Goal: Task Accomplishment & Management: Use online tool/utility

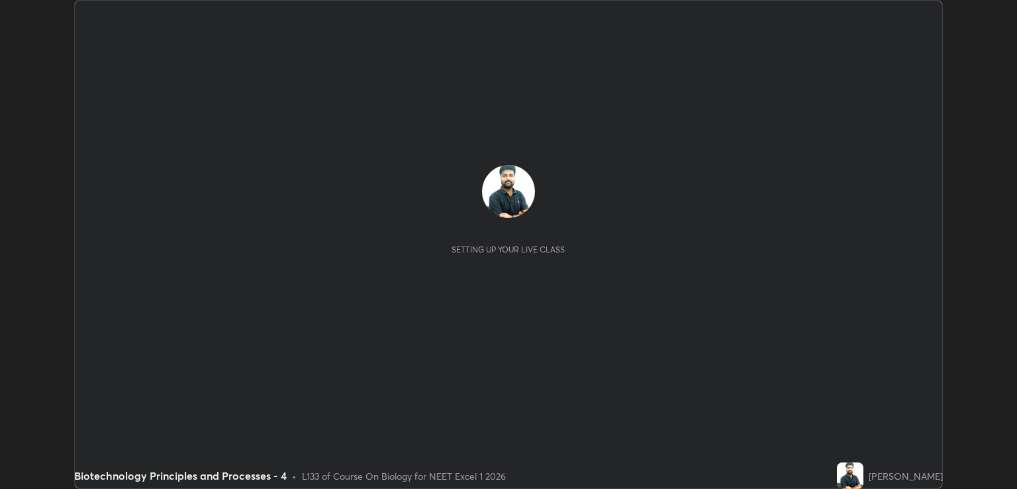
scroll to position [489, 1016]
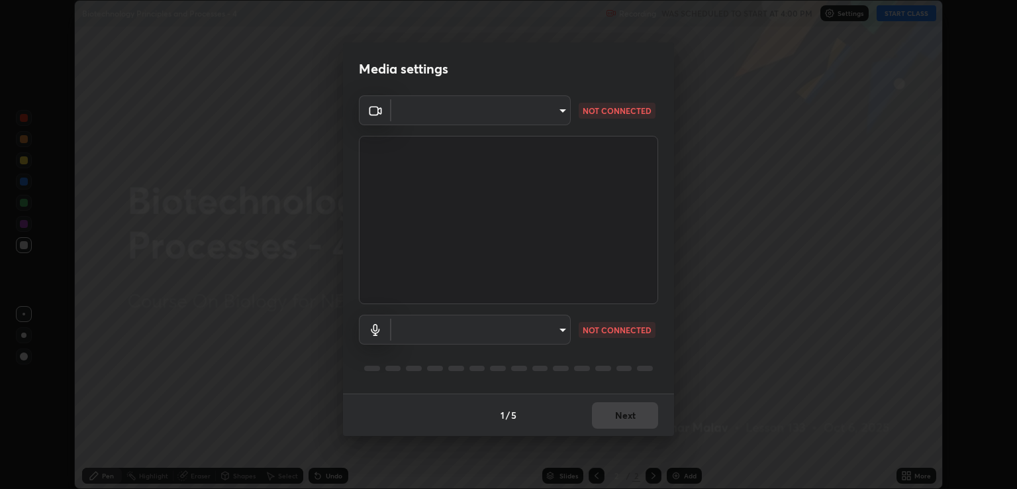
type input "ecbdbd44a66272db987f9f12271ef5319a85e28cdf2a8e5dd884bc8ad31297da"
type input "641fb1797ef8f9550b7f0158b383ff89036df526a4b0c4fe678c68e459c52791"
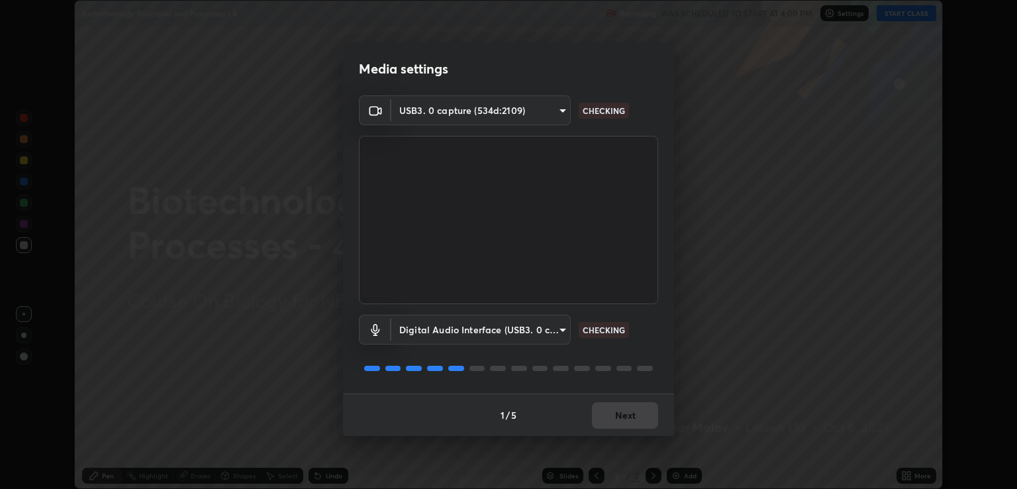
click at [606, 413] on div "1 / 5 Next" at bounding box center [508, 414] width 331 height 42
click at [605, 407] on div "1 / 5 Next" at bounding box center [508, 414] width 331 height 42
click at [644, 415] on button "Next" at bounding box center [625, 415] width 66 height 26
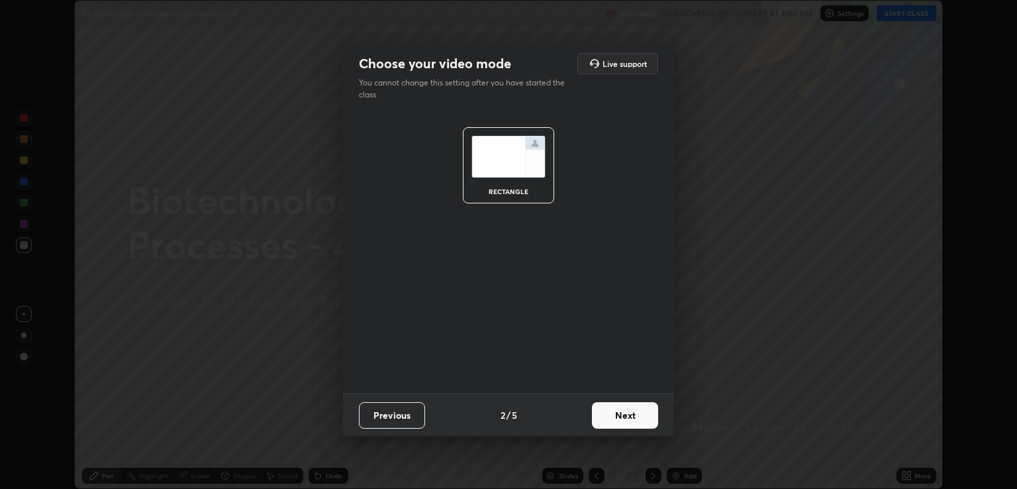
click at [637, 416] on button "Next" at bounding box center [625, 415] width 66 height 26
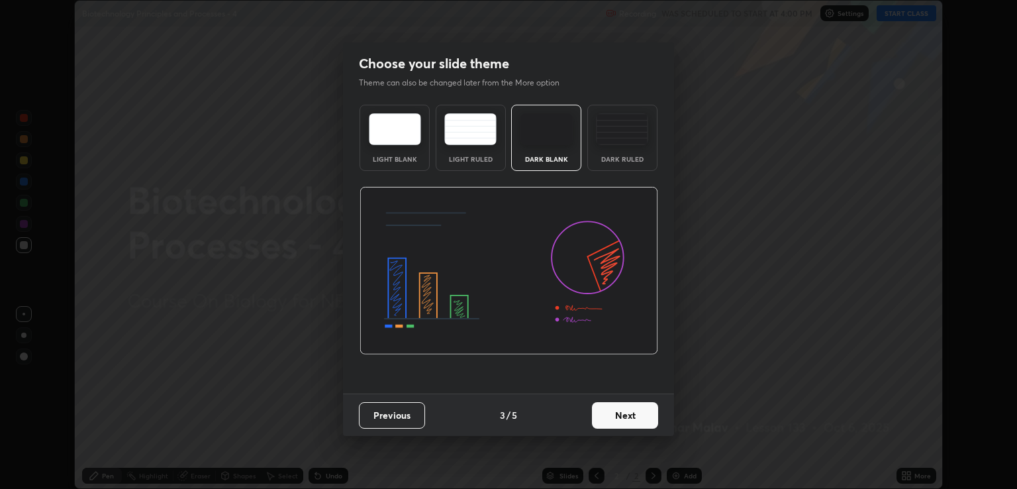
click at [638, 416] on button "Next" at bounding box center [625, 415] width 66 height 26
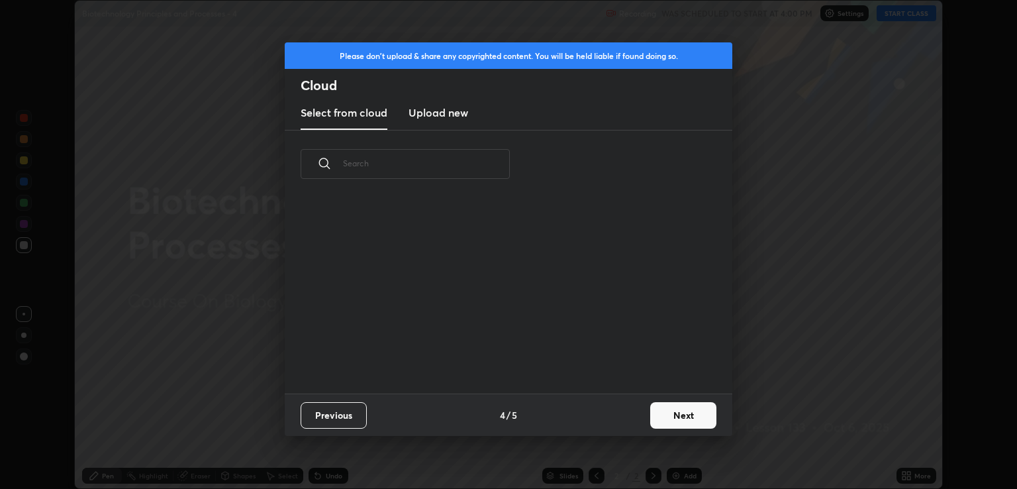
click at [641, 417] on div "Previous 4 / 5 Next" at bounding box center [509, 414] width 448 height 42
click at [673, 416] on button "Next" at bounding box center [683, 415] width 66 height 26
click at [679, 416] on div "Please don't upload & share any copyrighted content. You will be held liable if…" at bounding box center [508, 244] width 1017 height 489
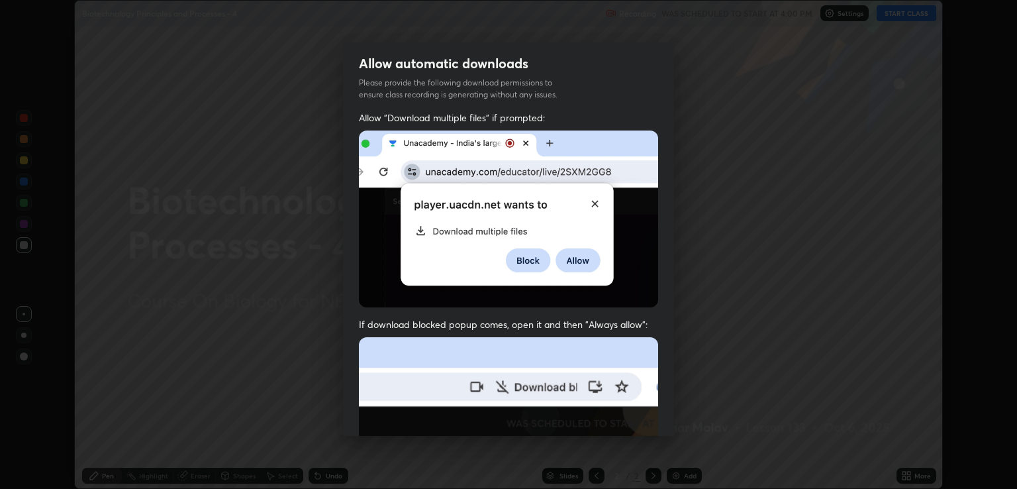
click at [675, 416] on div "Allow automatic downloads Please provide the following download permissions to …" at bounding box center [508, 244] width 1017 height 489
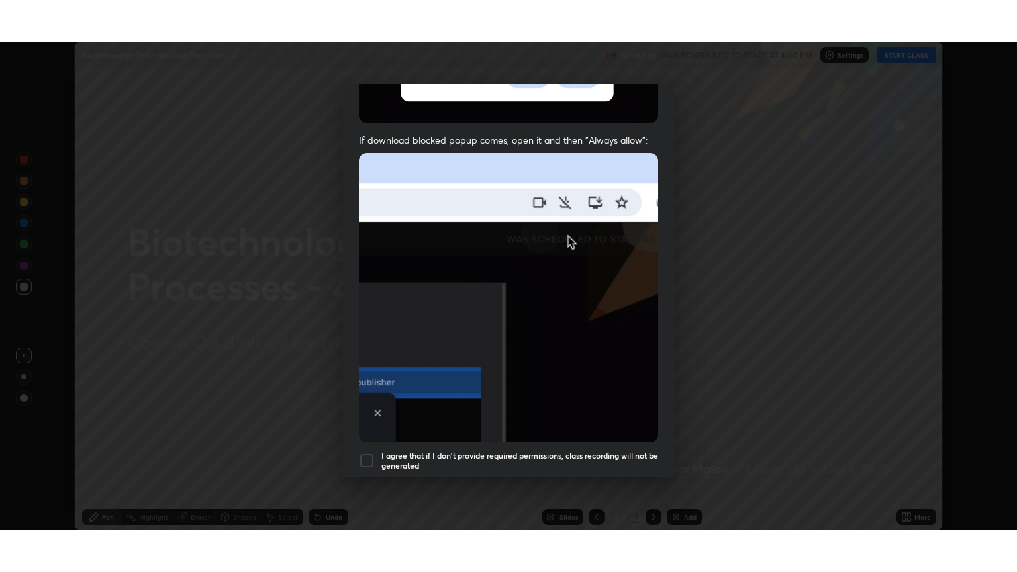
scroll to position [268, 0]
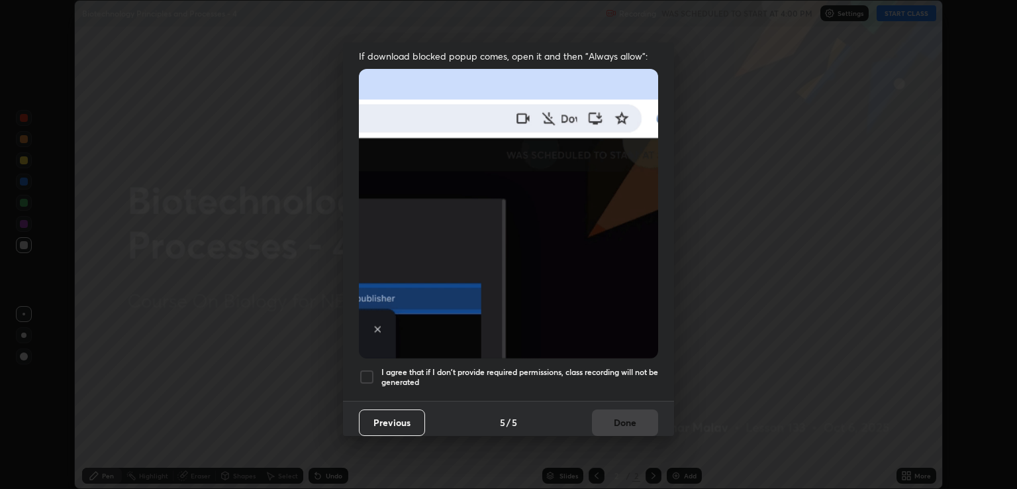
click at [624, 367] on h5 "I agree that if I don't provide required permissions, class recording will not …" at bounding box center [519, 377] width 277 height 21
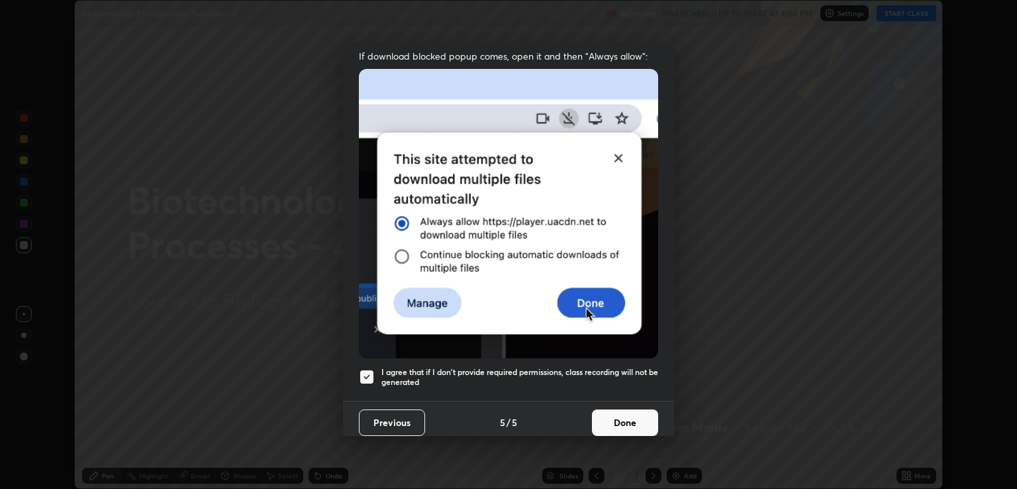
click at [636, 413] on button "Done" at bounding box center [625, 422] width 66 height 26
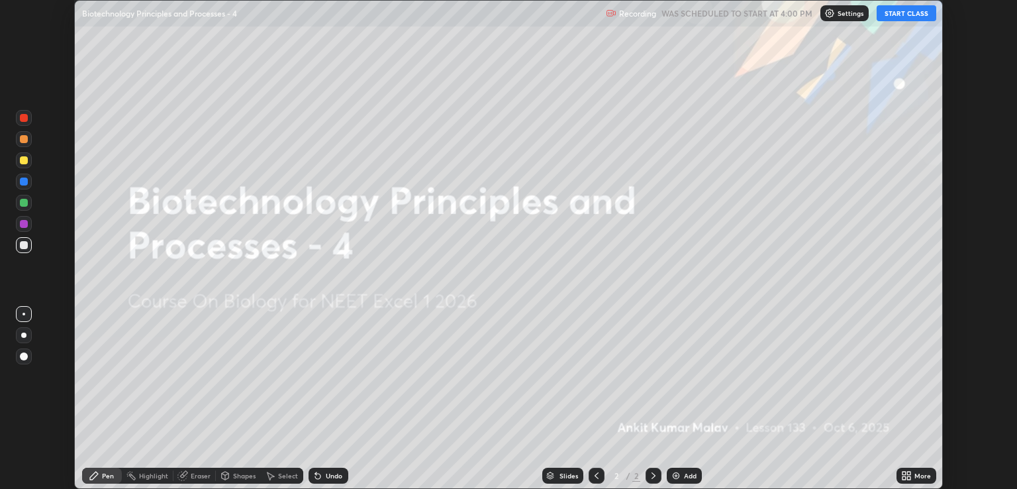
click at [895, 10] on button "START CLASS" at bounding box center [907, 13] width 60 height 16
click at [904, 477] on icon at bounding box center [904, 477] width 3 height 3
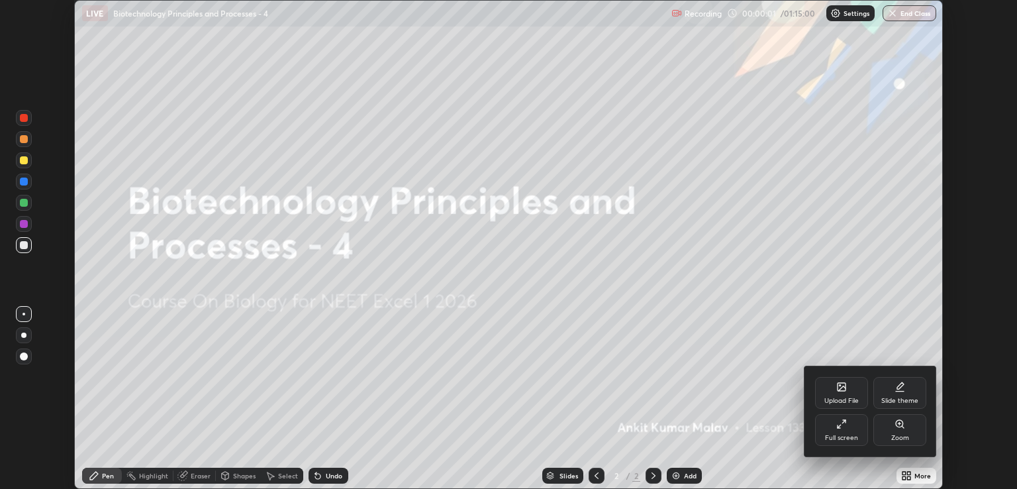
click at [844, 432] on div "Full screen" at bounding box center [841, 430] width 53 height 32
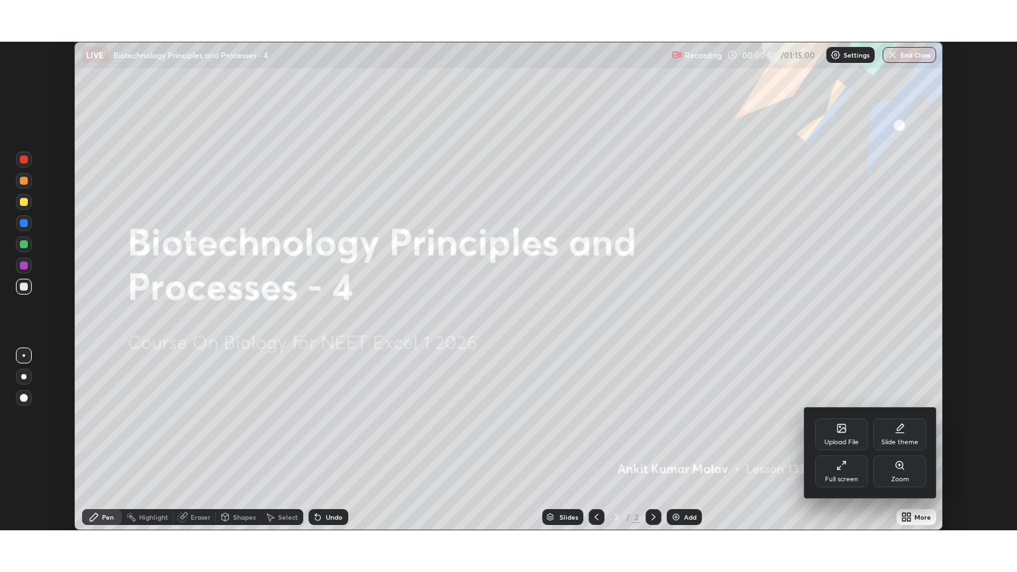
scroll to position [572, 1017]
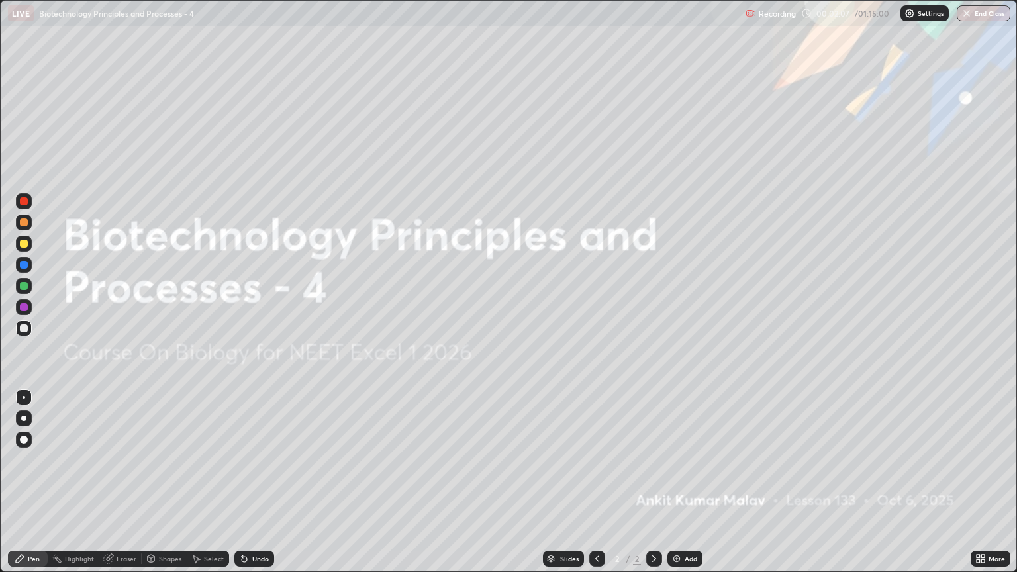
click at [674, 488] on img at bounding box center [676, 559] width 11 height 11
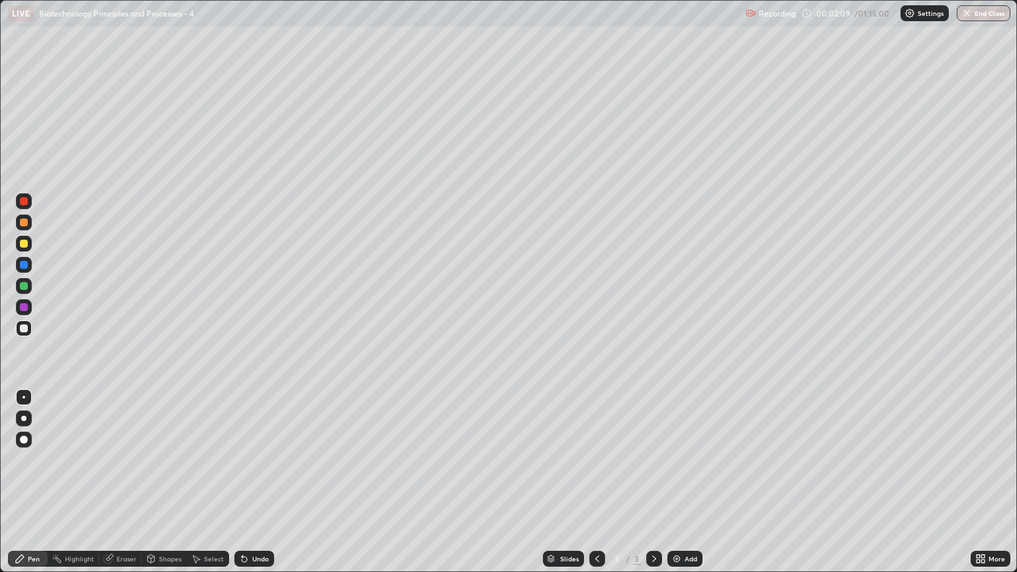
click at [596, 488] on icon at bounding box center [597, 559] width 11 height 11
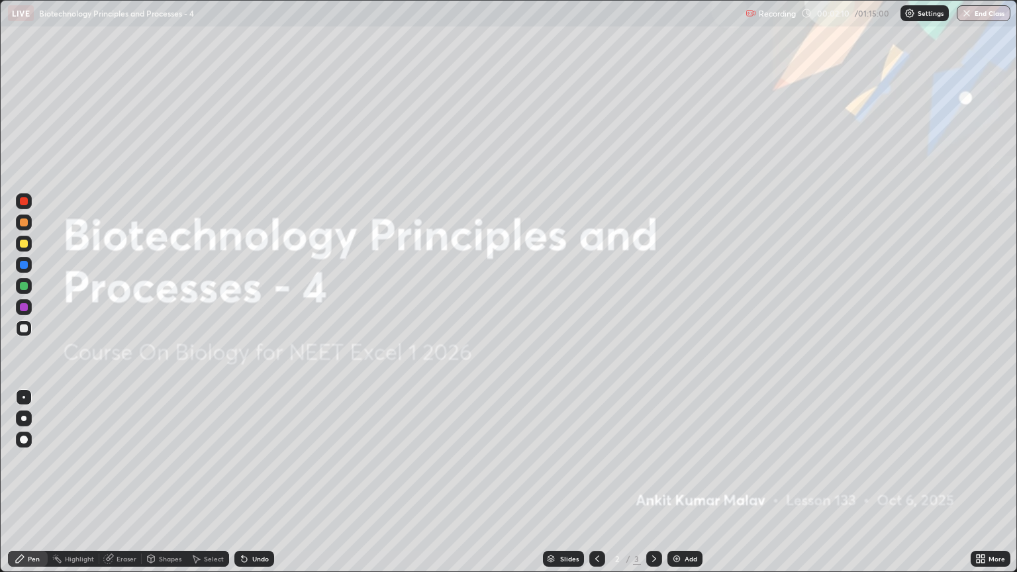
click at [981, 488] on icon at bounding box center [982, 561] width 3 height 3
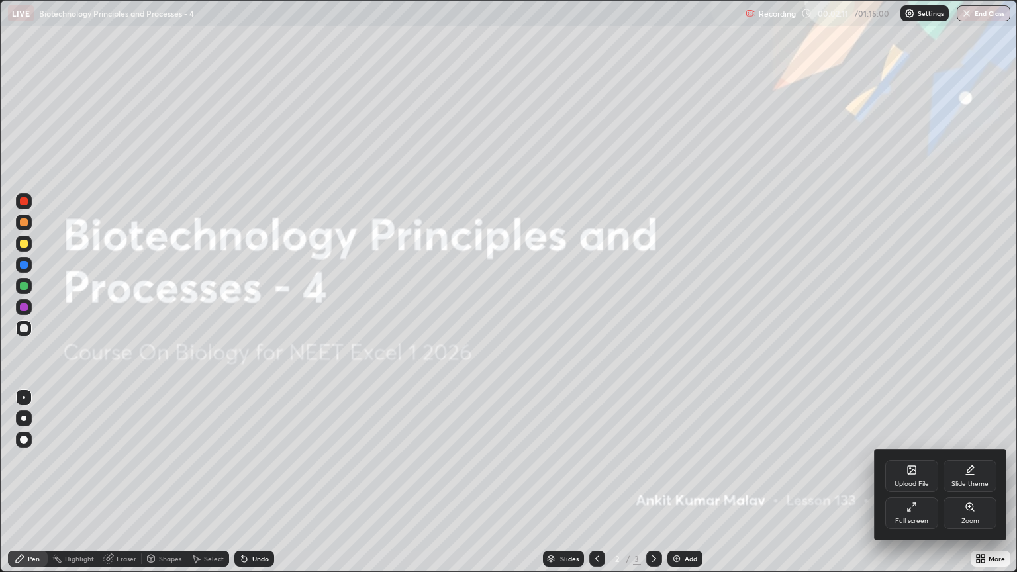
click at [971, 476] on div "Slide theme" at bounding box center [970, 476] width 53 height 32
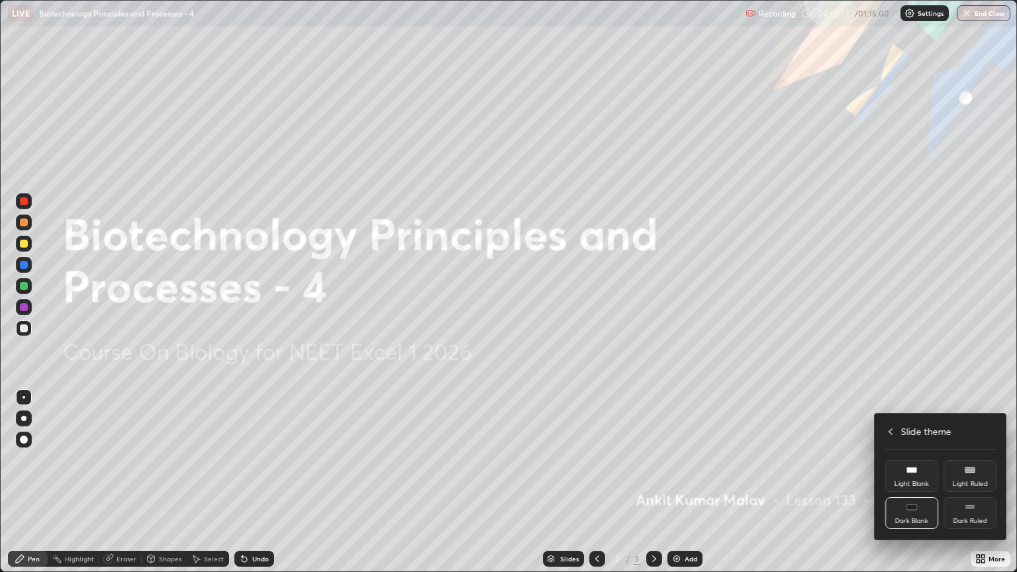
click at [977, 488] on div "Dark Ruled" at bounding box center [970, 513] width 53 height 32
click at [981, 402] on div at bounding box center [508, 286] width 1017 height 572
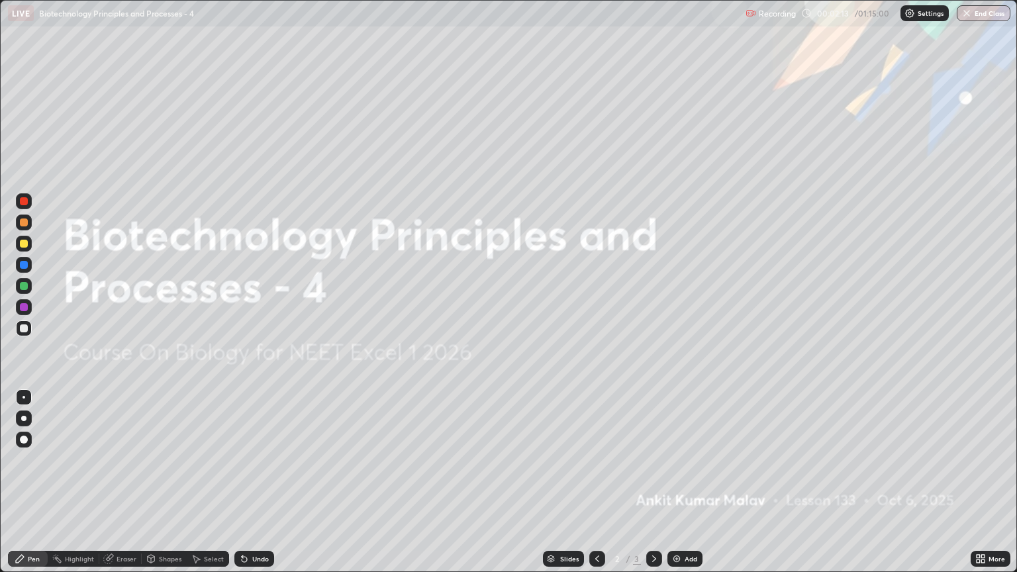
click at [681, 488] on div "Add" at bounding box center [684, 559] width 35 height 16
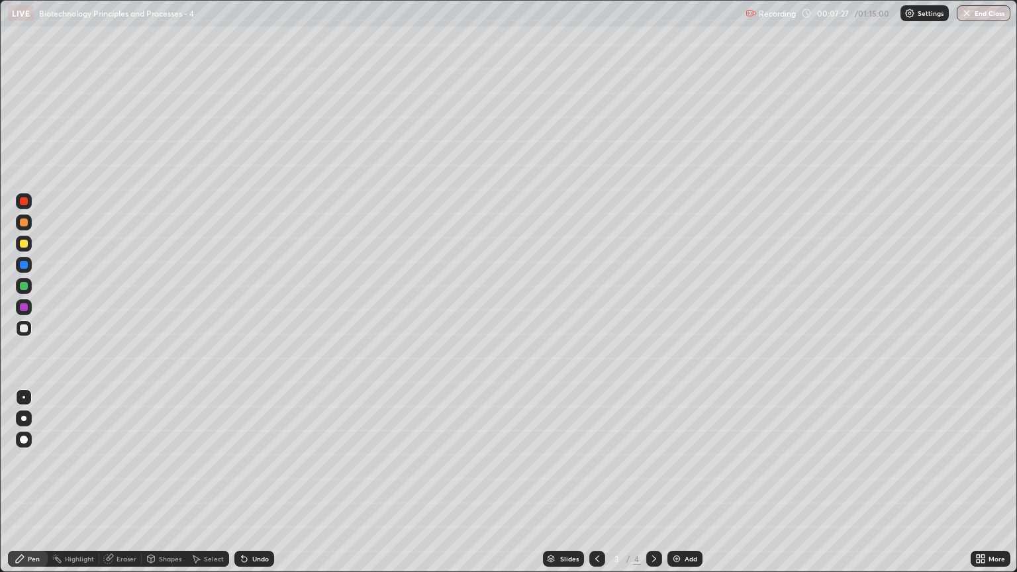
click at [23, 244] on div at bounding box center [24, 244] width 8 height 8
click at [26, 331] on div at bounding box center [24, 328] width 8 height 8
click at [117, 488] on div "Eraser" at bounding box center [127, 559] width 20 height 7
click at [23, 488] on icon at bounding box center [24, 514] width 11 height 11
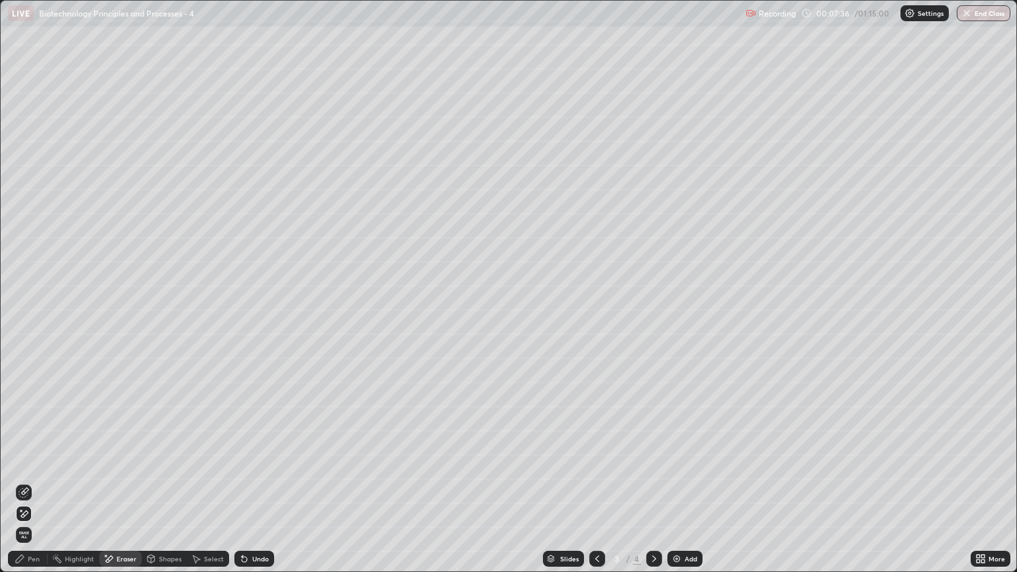
click at [34, 488] on div "Pen" at bounding box center [34, 559] width 12 height 7
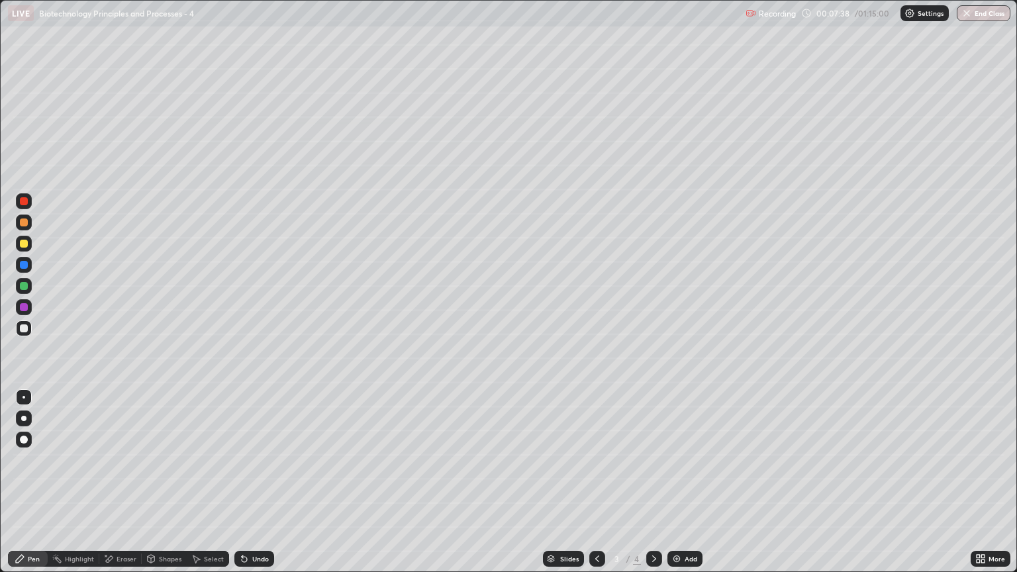
click at [24, 242] on div at bounding box center [24, 244] width 8 height 8
click at [24, 418] on div at bounding box center [23, 418] width 5 height 5
click at [242, 488] on icon at bounding box center [244, 559] width 5 height 5
click at [241, 488] on div "Undo" at bounding box center [254, 559] width 40 height 16
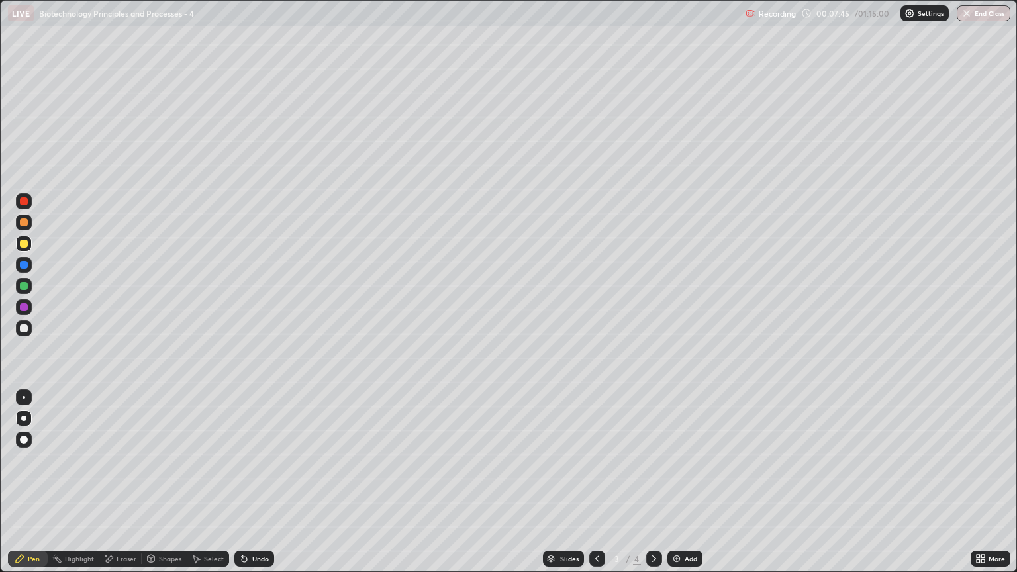
click at [242, 488] on div "Undo" at bounding box center [254, 559] width 40 height 16
click at [248, 488] on div "Undo" at bounding box center [254, 559] width 40 height 16
click at [252, 488] on div "Undo" at bounding box center [254, 559] width 40 height 16
click at [257, 488] on div "Undo" at bounding box center [260, 559] width 17 height 7
click at [24, 413] on div at bounding box center [24, 419] width 16 height 16
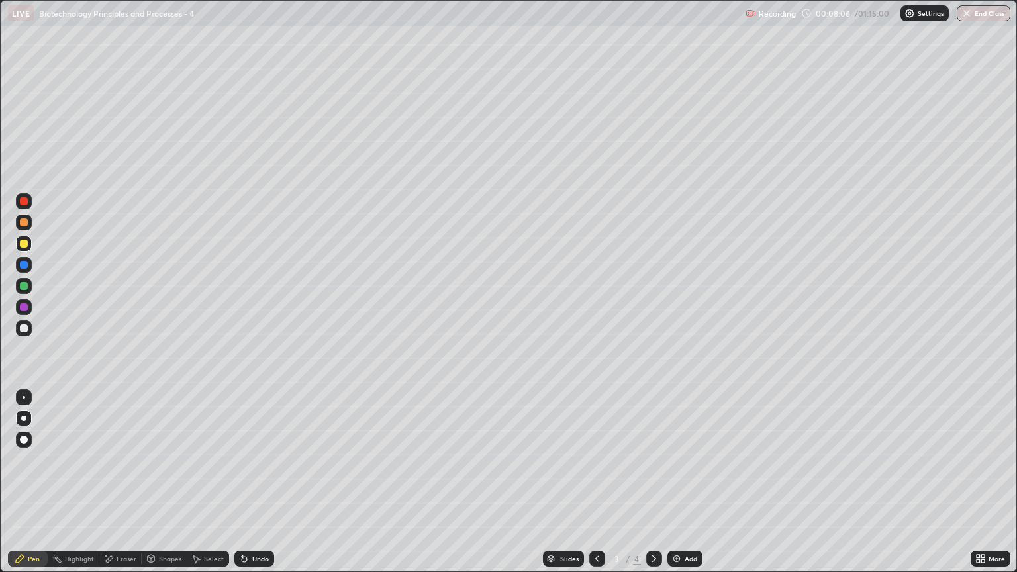
click at [24, 246] on div at bounding box center [24, 244] width 8 height 8
click at [25, 324] on div at bounding box center [24, 328] width 8 height 8
click at [25, 244] on div at bounding box center [24, 244] width 8 height 8
click at [21, 328] on div at bounding box center [24, 328] width 8 height 8
click at [22, 291] on div at bounding box center [24, 286] width 16 height 16
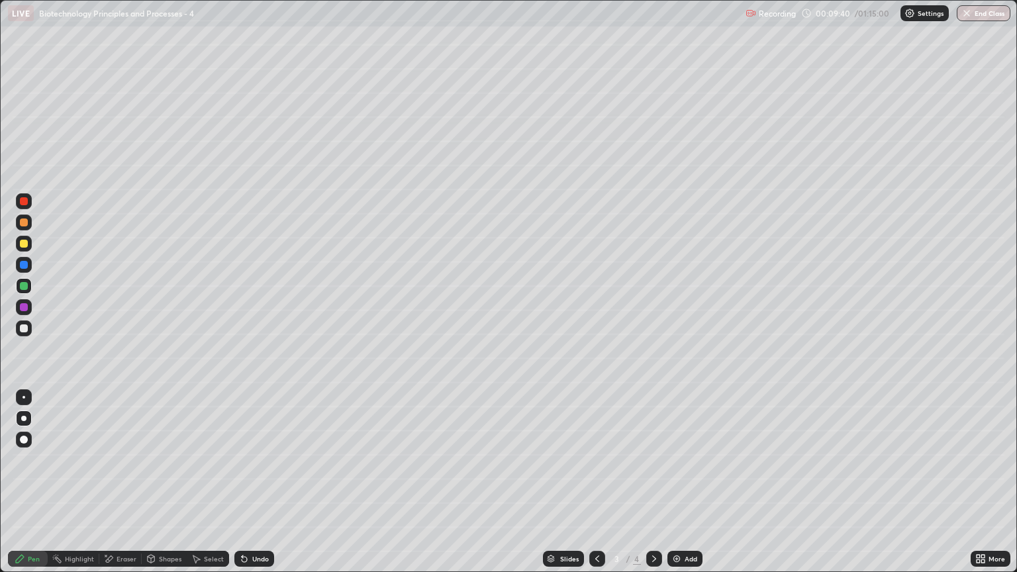
click at [24, 244] on div at bounding box center [24, 244] width 8 height 8
click at [24, 289] on div at bounding box center [24, 286] width 8 height 8
click at [24, 286] on div at bounding box center [24, 286] width 8 height 8
click at [20, 242] on div at bounding box center [24, 244] width 8 height 8
click at [30, 243] on div at bounding box center [24, 244] width 16 height 16
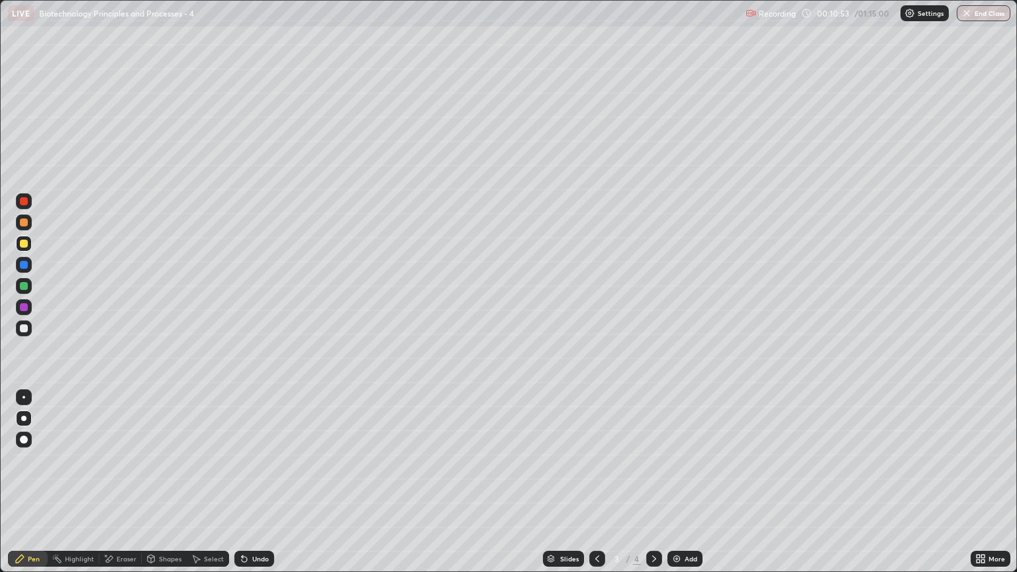
click at [25, 326] on div at bounding box center [24, 328] width 8 height 8
click at [24, 287] on div at bounding box center [24, 286] width 8 height 8
click at [198, 488] on icon at bounding box center [196, 559] width 11 height 11
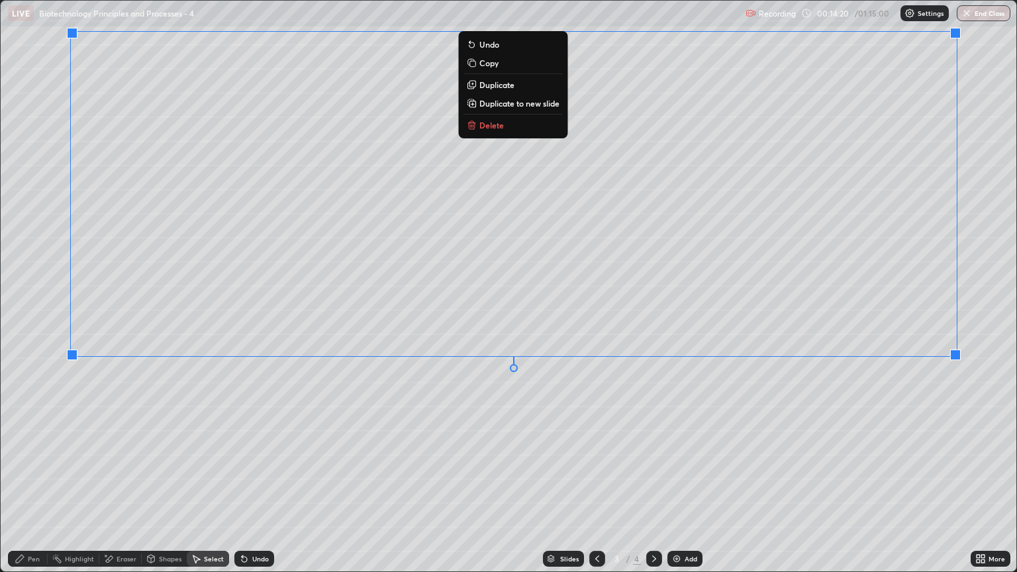
click at [932, 454] on div "0 ° Undo Copy Duplicate Duplicate to new slide Delete" at bounding box center [509, 286] width 1016 height 571
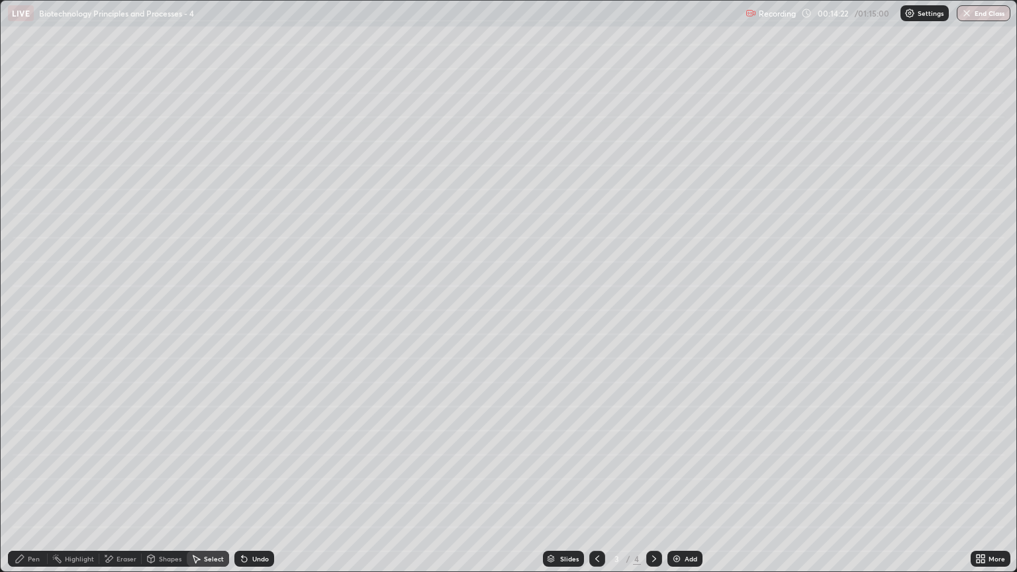
click at [37, 488] on div "Pen" at bounding box center [34, 559] width 12 height 7
click at [24, 328] on div at bounding box center [24, 328] width 8 height 8
click at [27, 244] on div at bounding box center [24, 244] width 8 height 8
click at [19, 223] on div at bounding box center [24, 223] width 16 height 16
click at [25, 242] on div at bounding box center [24, 244] width 8 height 8
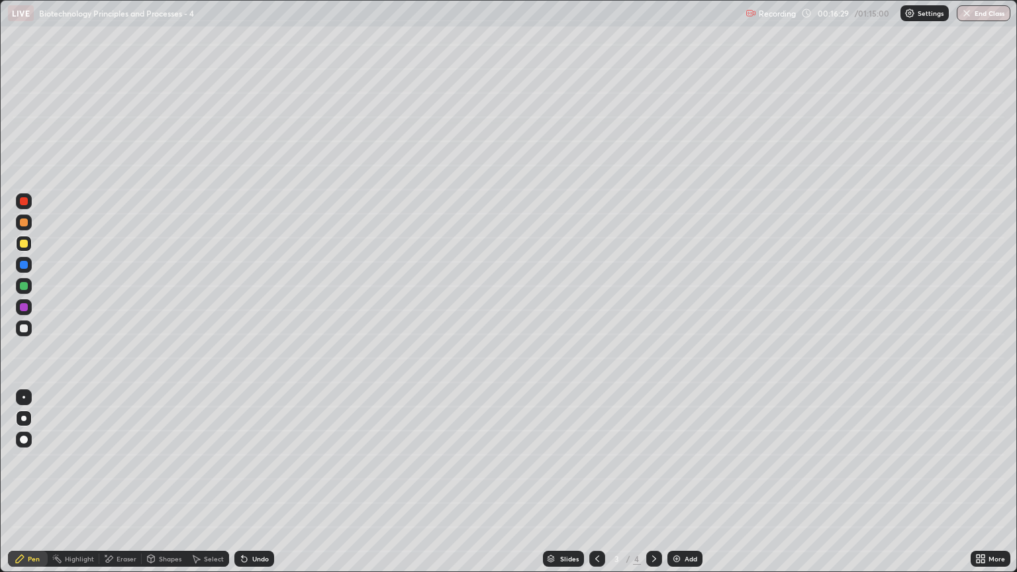
click at [26, 287] on div at bounding box center [24, 286] width 8 height 8
click at [25, 265] on div at bounding box center [24, 265] width 8 height 8
click at [685, 488] on div "Add" at bounding box center [691, 559] width 13 height 7
click at [596, 488] on icon at bounding box center [597, 559] width 4 height 7
click at [651, 488] on icon at bounding box center [654, 559] width 11 height 11
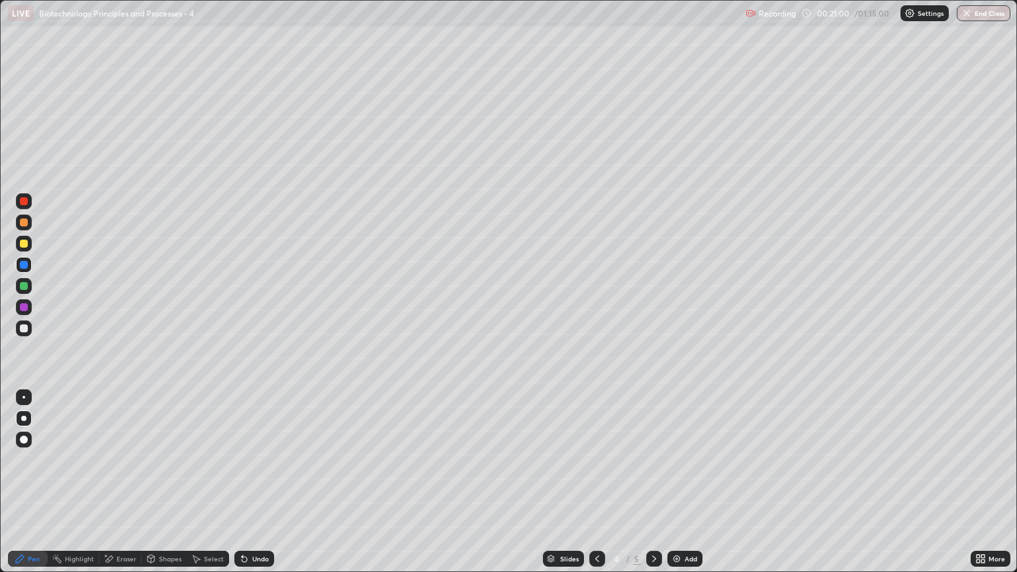
click at [24, 223] on div at bounding box center [24, 223] width 8 height 8
click at [242, 488] on icon at bounding box center [242, 556] width 1 height 1
click at [25, 325] on div at bounding box center [24, 328] width 8 height 8
click at [24, 245] on div at bounding box center [24, 244] width 8 height 8
click at [26, 328] on div at bounding box center [24, 328] width 8 height 8
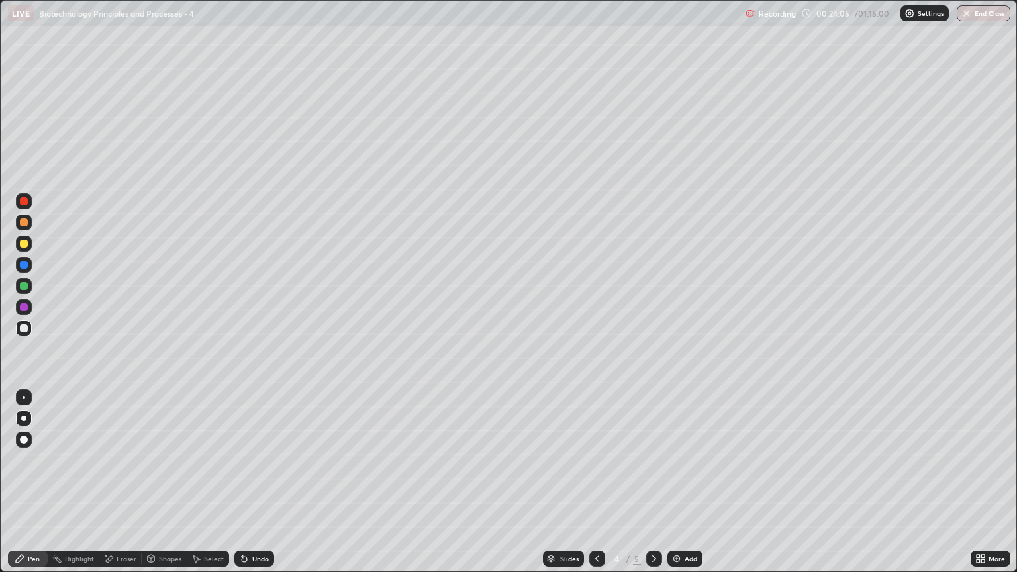
click at [24, 283] on div at bounding box center [24, 286] width 8 height 8
click at [254, 488] on div "Undo" at bounding box center [260, 559] width 17 height 7
click at [252, 488] on div "Undo" at bounding box center [260, 559] width 17 height 7
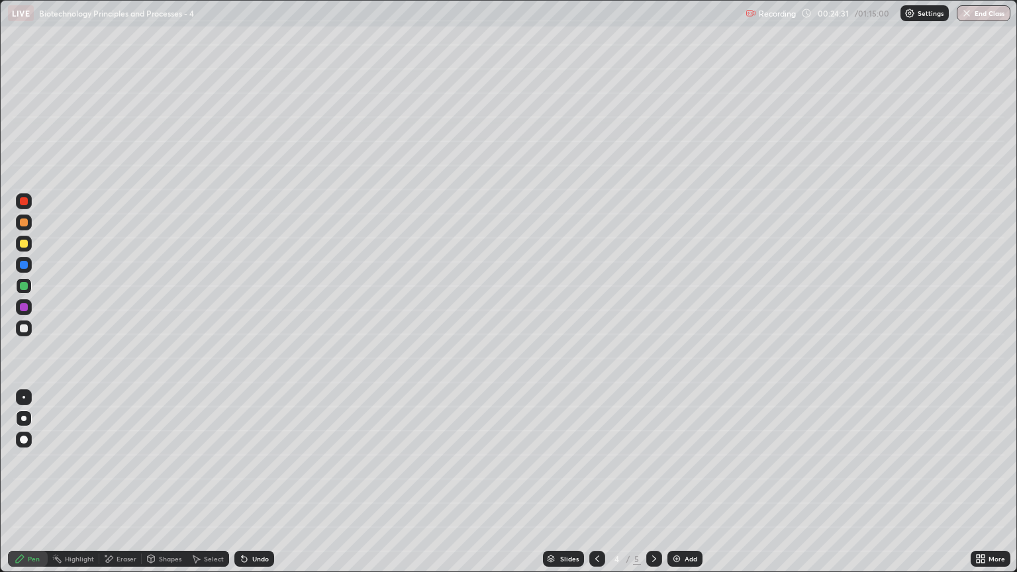
click at [242, 488] on icon at bounding box center [244, 559] width 5 height 5
click at [250, 488] on div "Undo" at bounding box center [254, 559] width 40 height 16
click at [252, 488] on div "Undo" at bounding box center [260, 559] width 17 height 7
click at [248, 488] on div "Undo" at bounding box center [254, 559] width 40 height 16
click at [247, 488] on icon at bounding box center [244, 559] width 11 height 11
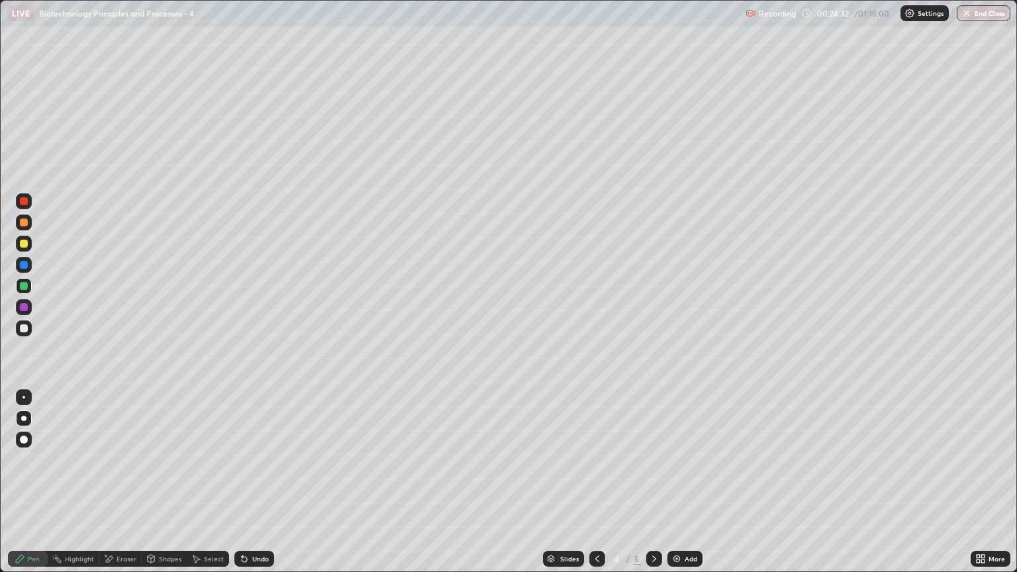
click at [242, 488] on icon at bounding box center [244, 559] width 5 height 5
click at [246, 488] on icon at bounding box center [244, 559] width 11 height 11
click at [248, 488] on div "Undo" at bounding box center [254, 559] width 40 height 16
click at [246, 488] on icon at bounding box center [244, 559] width 11 height 11
click at [24, 261] on div at bounding box center [24, 265] width 8 height 8
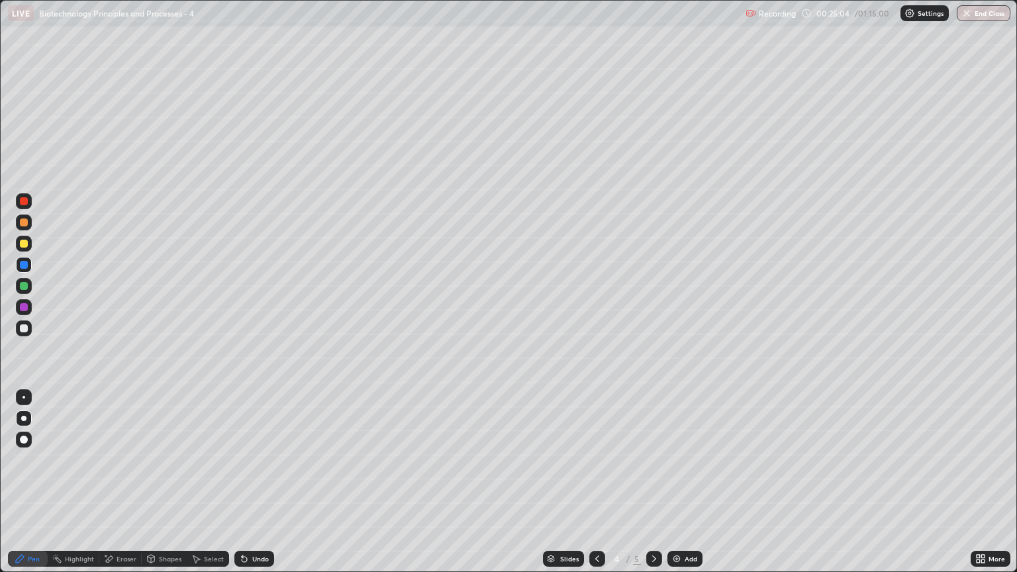
click at [24, 244] on div at bounding box center [24, 244] width 8 height 8
click at [23, 221] on div at bounding box center [24, 223] width 8 height 8
click at [22, 244] on div at bounding box center [24, 244] width 8 height 8
click at [24, 200] on div at bounding box center [24, 201] width 8 height 8
click at [24, 246] on div at bounding box center [24, 244] width 8 height 8
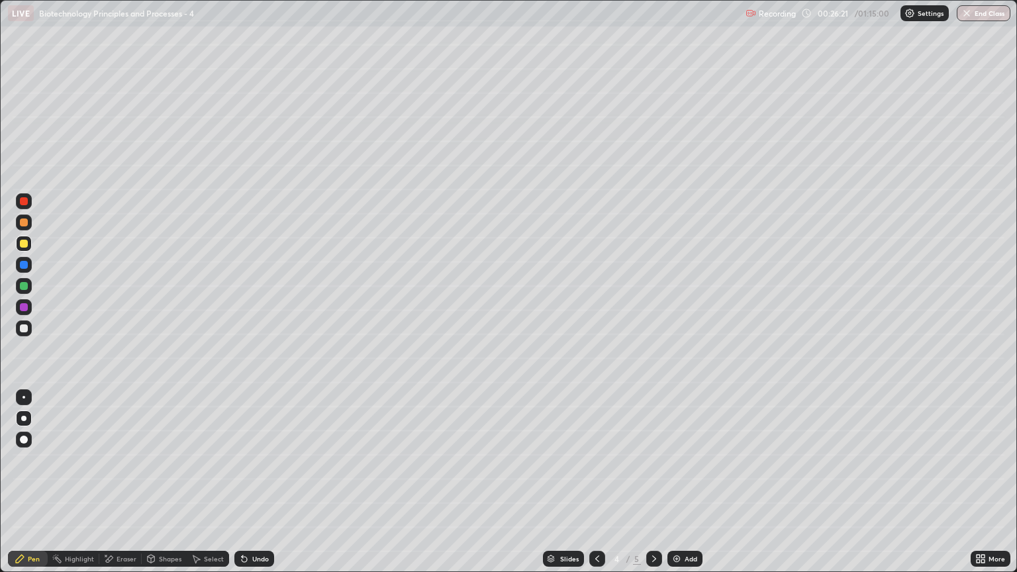
click at [23, 266] on div at bounding box center [24, 265] width 8 height 8
click at [595, 488] on icon at bounding box center [597, 559] width 11 height 11
click at [652, 488] on icon at bounding box center [654, 559] width 11 height 11
click at [114, 488] on div "Eraser" at bounding box center [120, 559] width 42 height 16
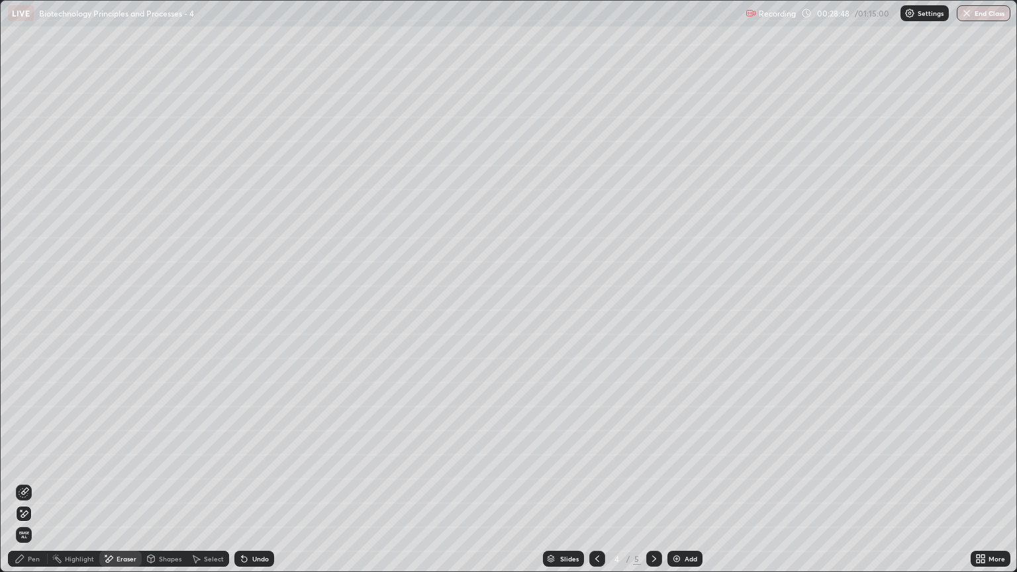
click at [17, 488] on icon at bounding box center [20, 559] width 11 height 11
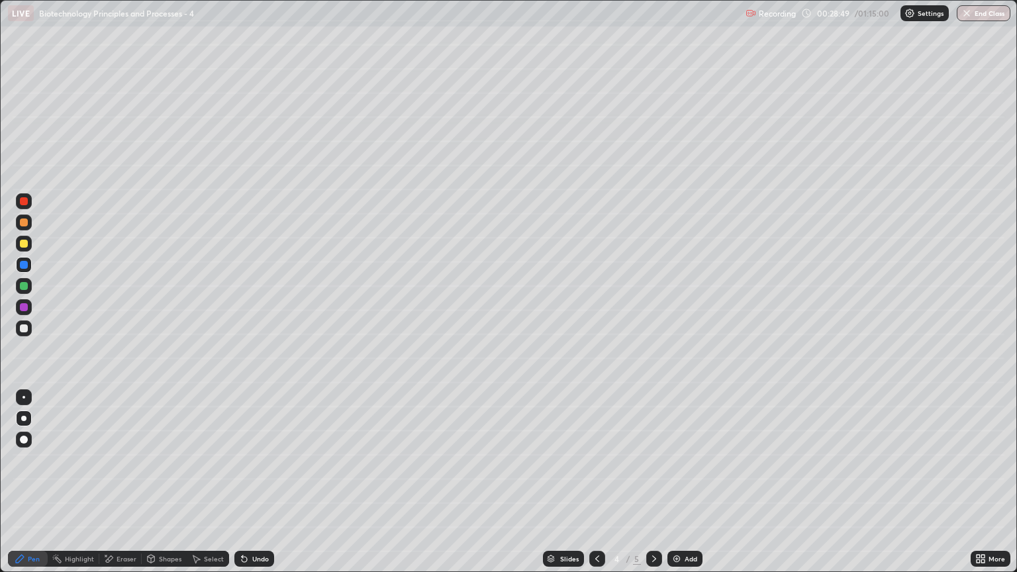
click at [24, 328] on div at bounding box center [24, 328] width 8 height 8
click at [242, 488] on icon at bounding box center [242, 556] width 1 height 1
click at [24, 287] on div at bounding box center [24, 286] width 8 height 8
click at [254, 488] on div "Undo" at bounding box center [254, 559] width 40 height 16
click at [249, 488] on div "Undo" at bounding box center [254, 559] width 40 height 16
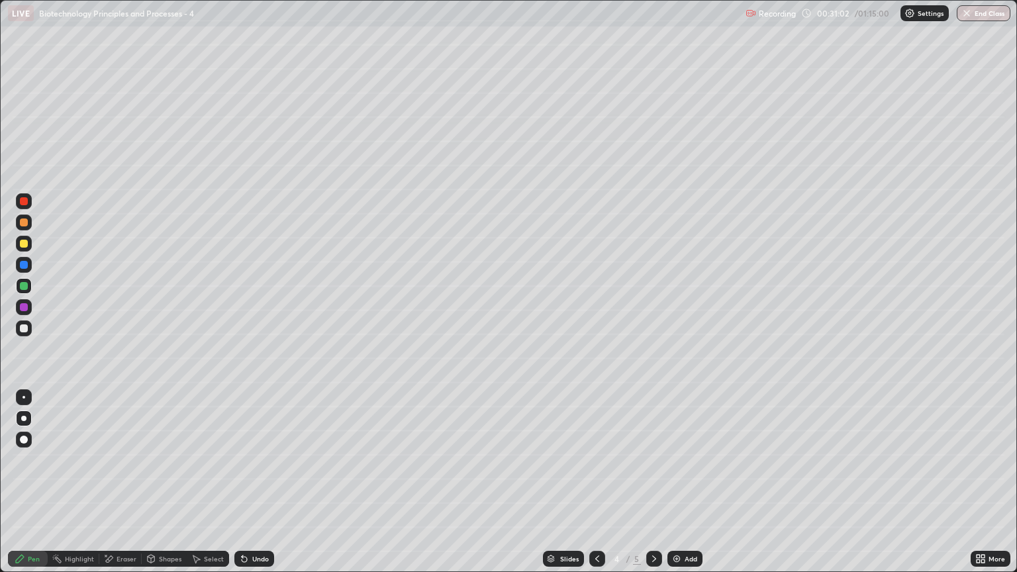
click at [24, 327] on div at bounding box center [24, 328] width 8 height 8
click at [248, 488] on div "Undo" at bounding box center [254, 559] width 40 height 16
click at [21, 285] on div at bounding box center [24, 286] width 8 height 8
click at [255, 488] on div "Undo" at bounding box center [260, 559] width 17 height 7
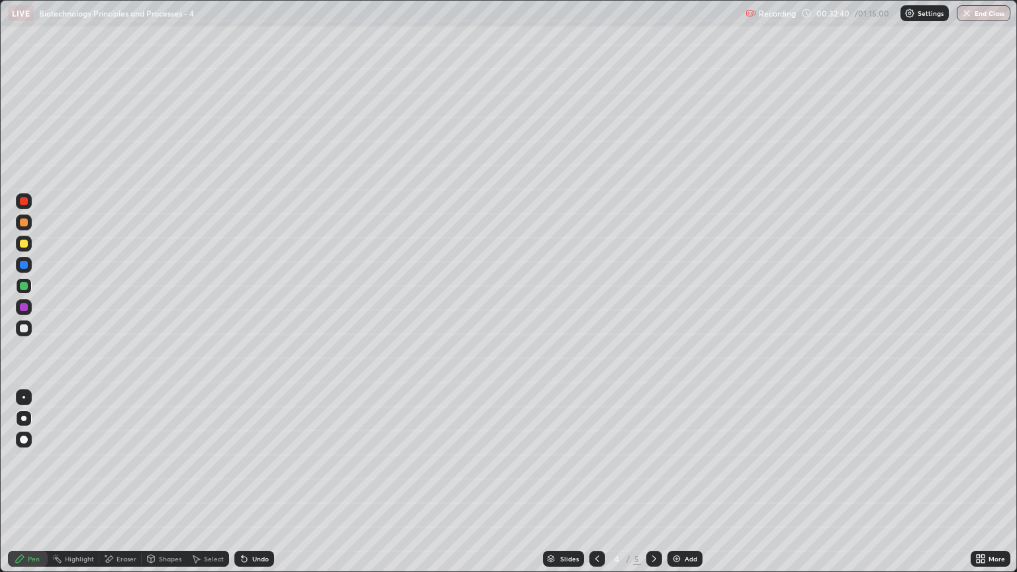
click at [258, 488] on div "Undo" at bounding box center [260, 559] width 17 height 7
click at [681, 488] on div "Add" at bounding box center [684, 559] width 35 height 16
click at [24, 244] on div at bounding box center [24, 244] width 8 height 8
click at [24, 328] on div at bounding box center [24, 328] width 8 height 8
click at [24, 240] on div at bounding box center [24, 244] width 8 height 8
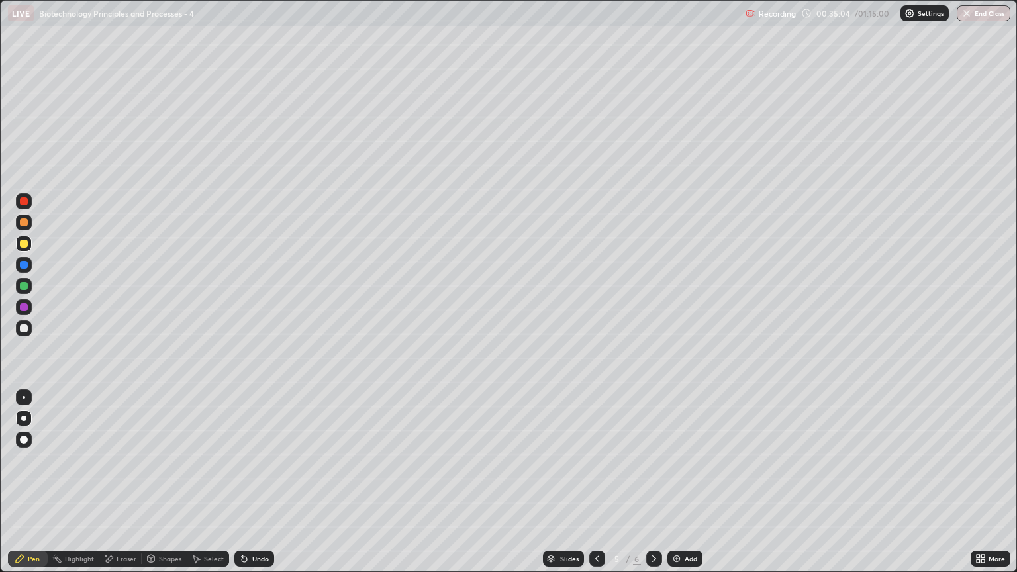
click at [25, 286] on div at bounding box center [24, 286] width 8 height 8
click at [111, 488] on icon at bounding box center [109, 559] width 7 height 7
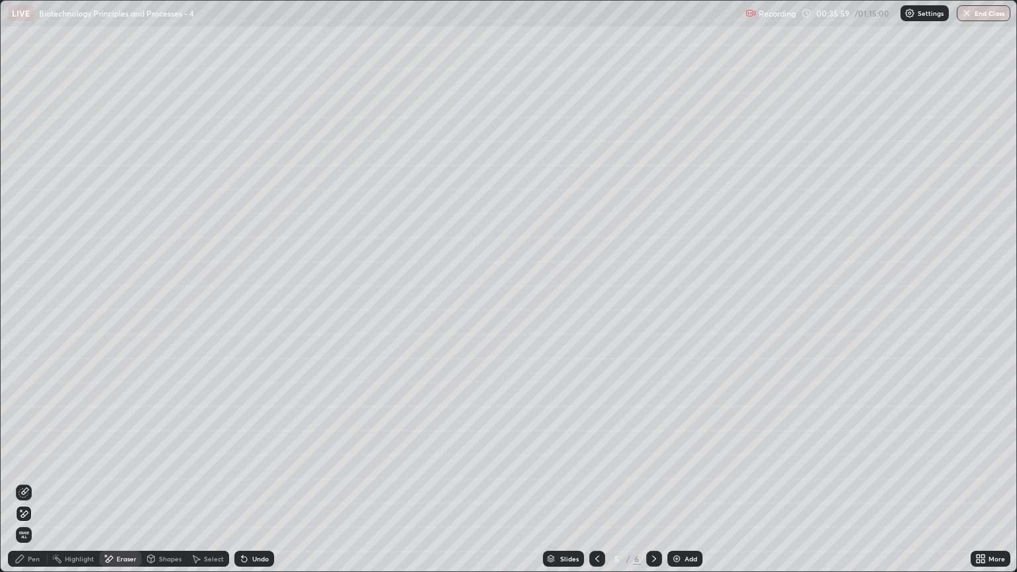
click at [24, 488] on icon at bounding box center [24, 492] width 11 height 11
click at [23, 488] on icon at bounding box center [20, 559] width 11 height 11
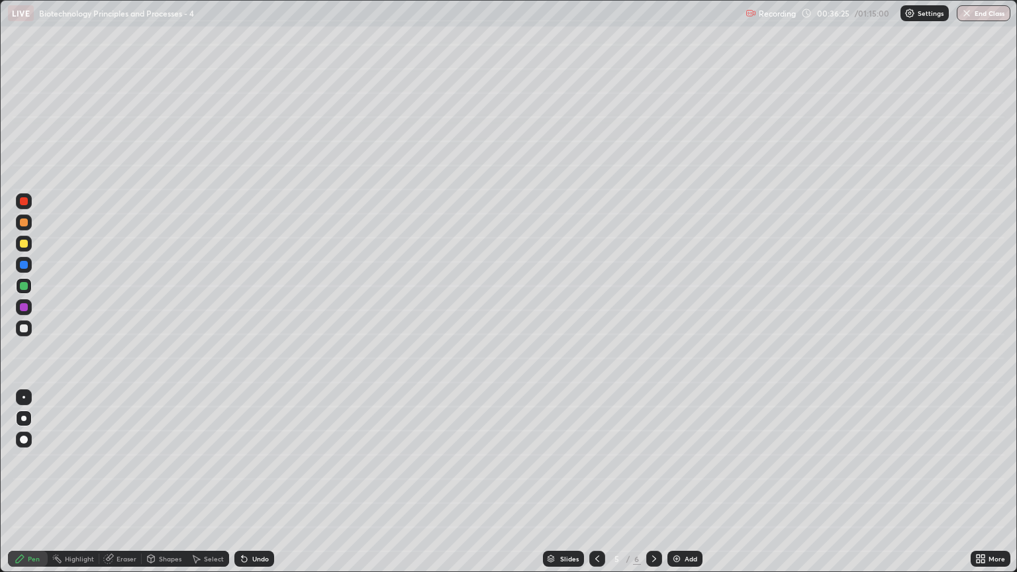
click at [24, 244] on div at bounding box center [24, 244] width 8 height 8
click at [244, 488] on icon at bounding box center [244, 559] width 11 height 11
click at [25, 326] on div at bounding box center [24, 328] width 8 height 8
click at [242, 488] on icon at bounding box center [242, 556] width 1 height 1
click at [244, 488] on icon at bounding box center [244, 559] width 5 height 5
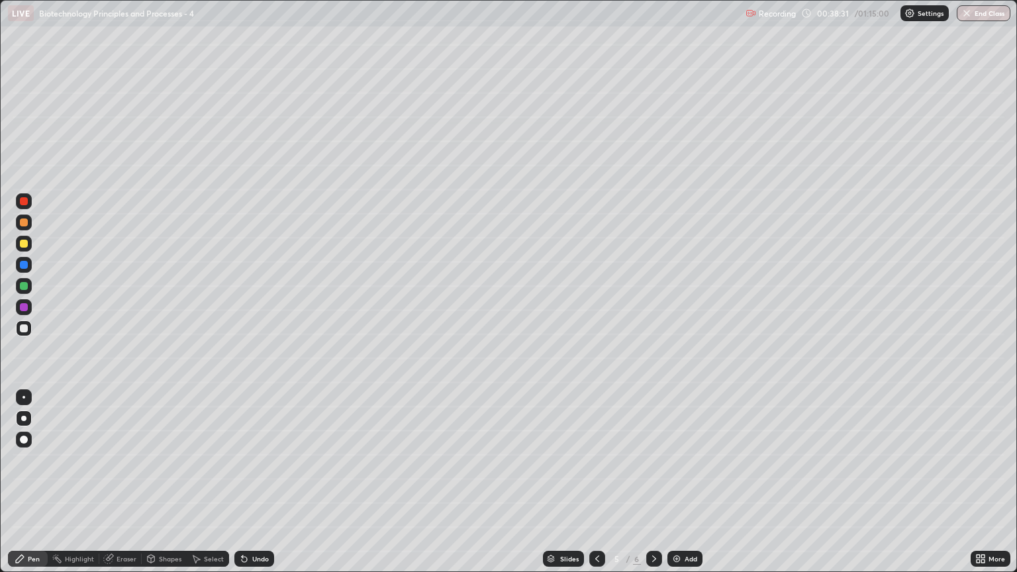
click at [244, 488] on icon at bounding box center [244, 559] width 5 height 5
click at [248, 488] on div "Undo" at bounding box center [254, 559] width 40 height 16
click at [249, 488] on div "Undo" at bounding box center [254, 559] width 40 height 16
click at [242, 488] on icon at bounding box center [244, 559] width 5 height 5
click at [246, 488] on icon at bounding box center [244, 559] width 11 height 11
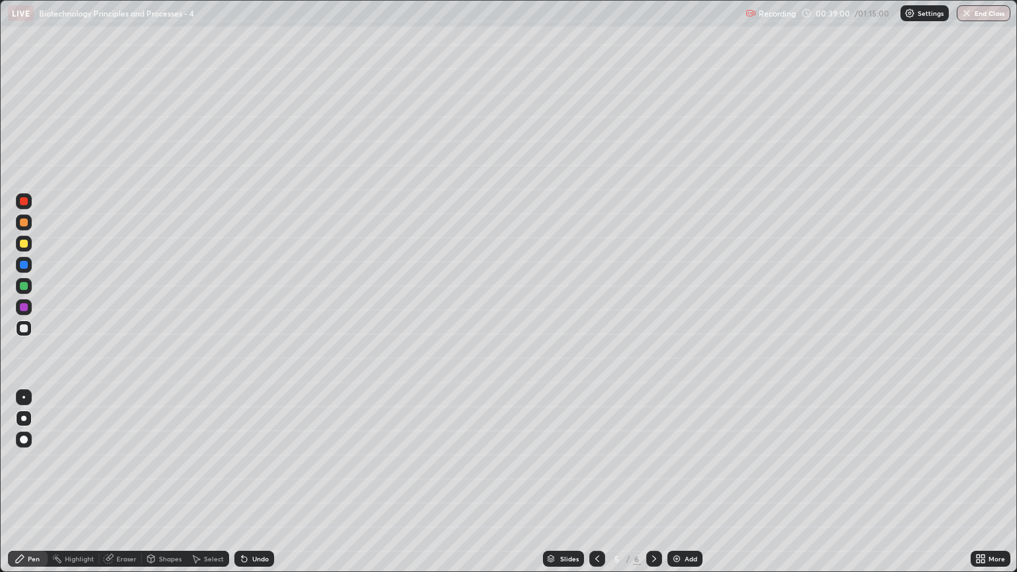
click at [25, 246] on div at bounding box center [24, 244] width 8 height 8
click at [27, 283] on div at bounding box center [24, 286] width 8 height 8
click at [21, 247] on div at bounding box center [24, 244] width 8 height 8
click at [110, 488] on icon at bounding box center [108, 559] width 9 height 9
click at [31, 488] on div "Pen" at bounding box center [34, 559] width 12 height 7
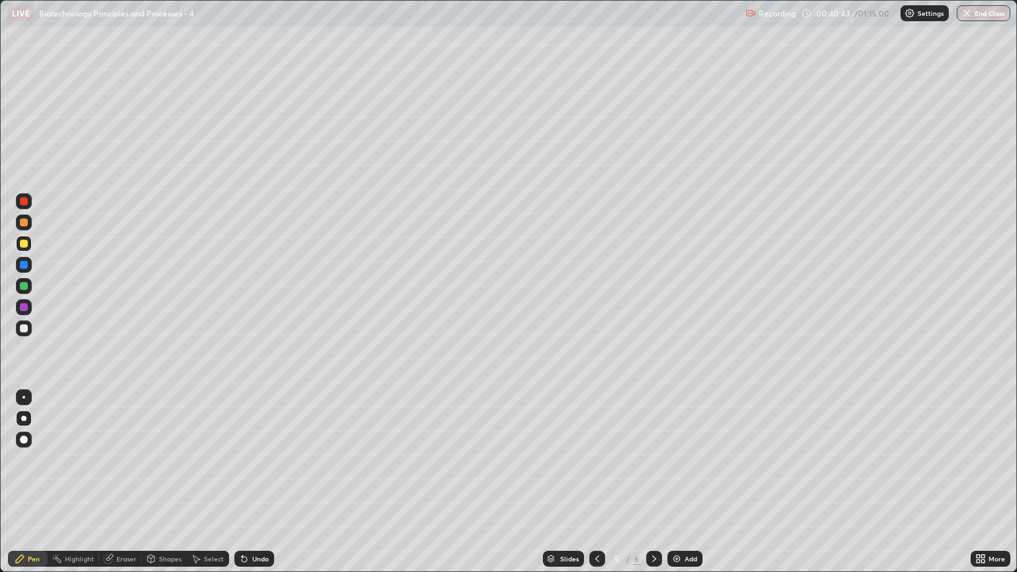
click at [22, 330] on div at bounding box center [24, 328] width 8 height 8
click at [26, 201] on div at bounding box center [24, 201] width 8 height 8
click at [242, 488] on icon at bounding box center [244, 559] width 5 height 5
click at [23, 332] on div at bounding box center [24, 328] width 16 height 16
click at [68, 488] on div "Highlight" at bounding box center [79, 559] width 29 height 7
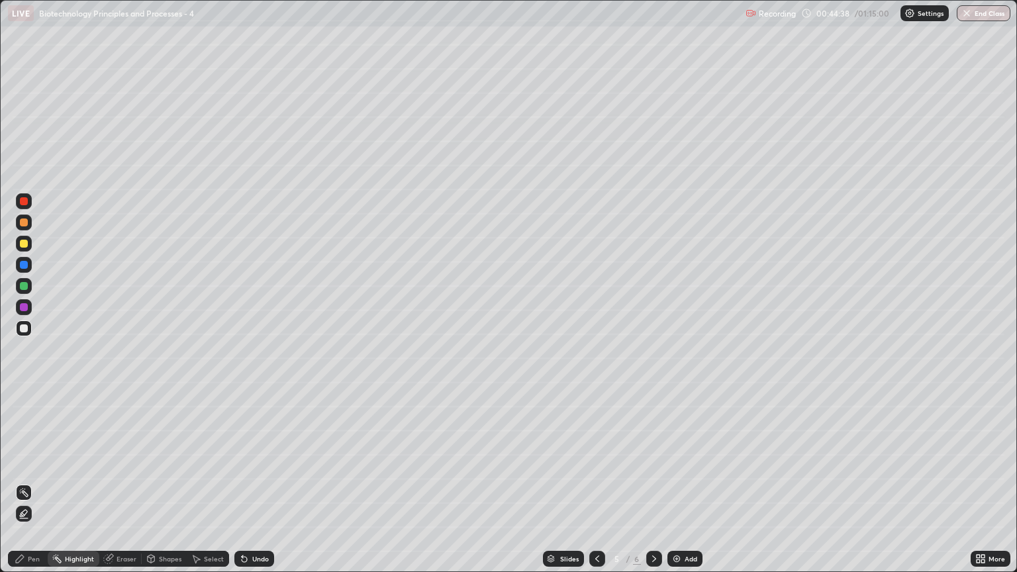
click at [121, 488] on div "Eraser" at bounding box center [127, 559] width 20 height 7
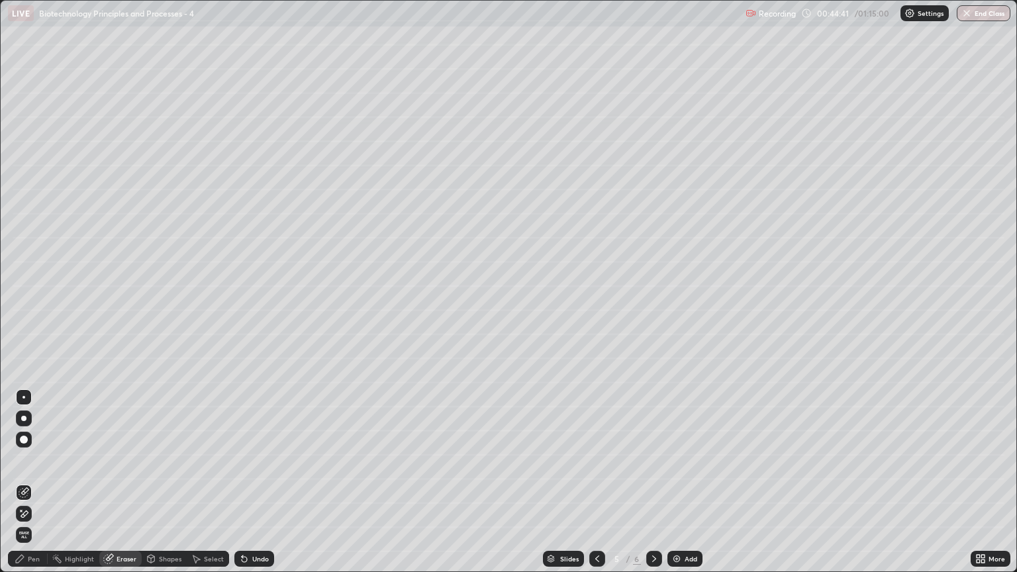
click at [17, 488] on icon at bounding box center [20, 559] width 8 height 8
click at [686, 488] on div "Add" at bounding box center [684, 559] width 35 height 16
click at [22, 246] on div at bounding box center [24, 244] width 8 height 8
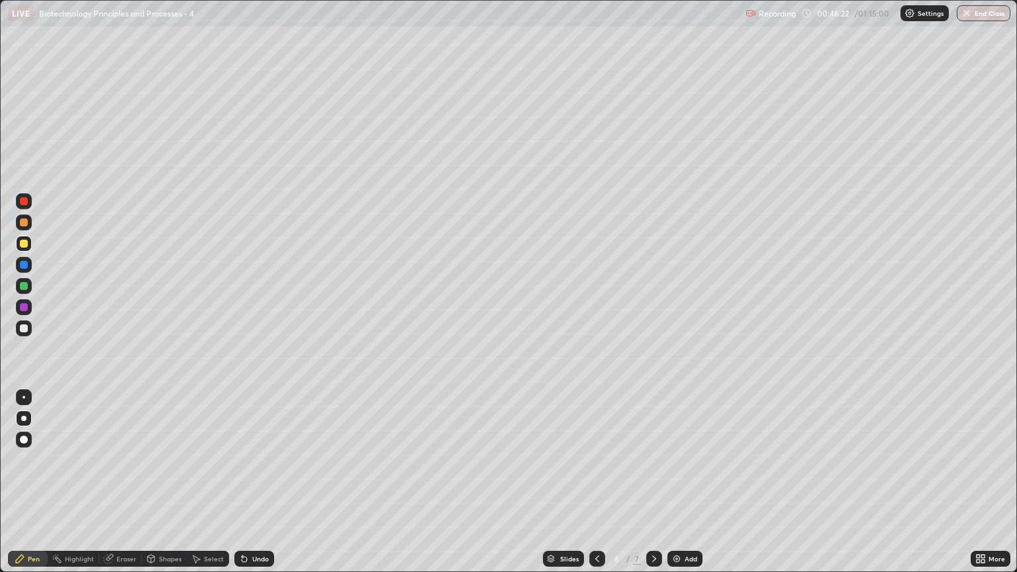
click at [242, 488] on icon at bounding box center [244, 559] width 5 height 5
click at [242, 488] on icon at bounding box center [242, 556] width 1 height 1
click at [245, 488] on icon at bounding box center [244, 559] width 5 height 5
click at [244, 488] on icon at bounding box center [244, 559] width 11 height 11
click at [252, 488] on div "Undo" at bounding box center [260, 559] width 17 height 7
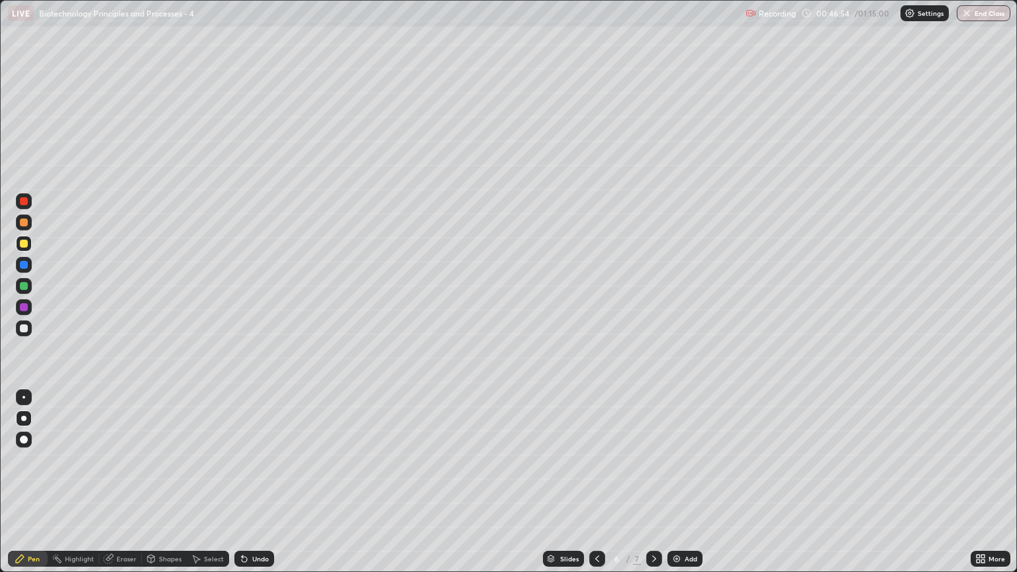
click at [242, 488] on icon at bounding box center [244, 559] width 5 height 5
click at [246, 488] on icon at bounding box center [244, 559] width 11 height 11
click at [244, 488] on icon at bounding box center [244, 559] width 5 height 5
click at [248, 488] on div "Undo" at bounding box center [254, 559] width 40 height 16
click at [241, 488] on div "Undo" at bounding box center [254, 559] width 40 height 16
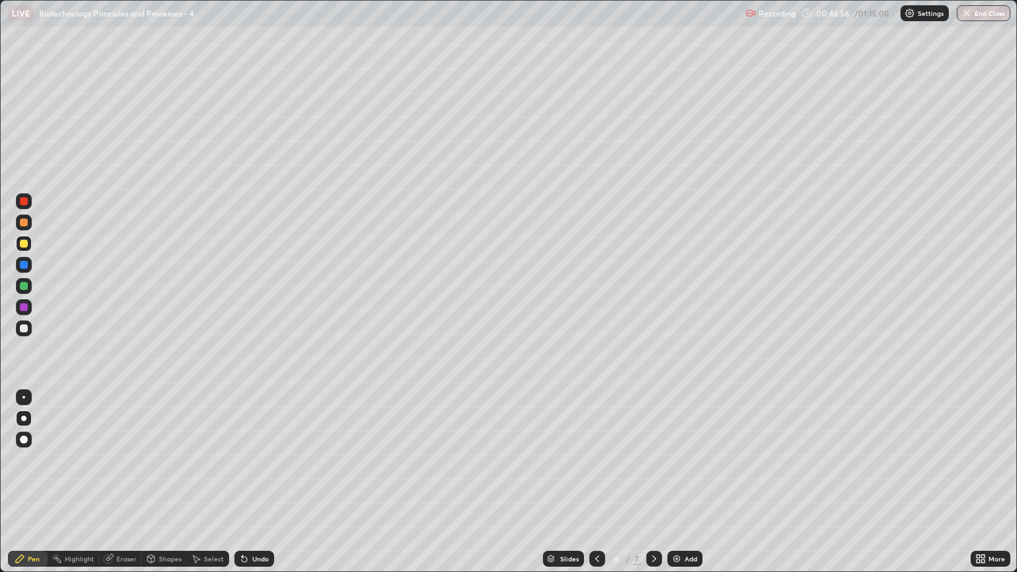
click at [249, 488] on div "Undo" at bounding box center [254, 559] width 40 height 16
click at [254, 488] on div "Undo" at bounding box center [254, 559] width 40 height 16
click at [21, 330] on div at bounding box center [24, 328] width 8 height 8
click at [24, 285] on div at bounding box center [24, 286] width 8 height 8
click at [154, 488] on icon at bounding box center [151, 559] width 11 height 11
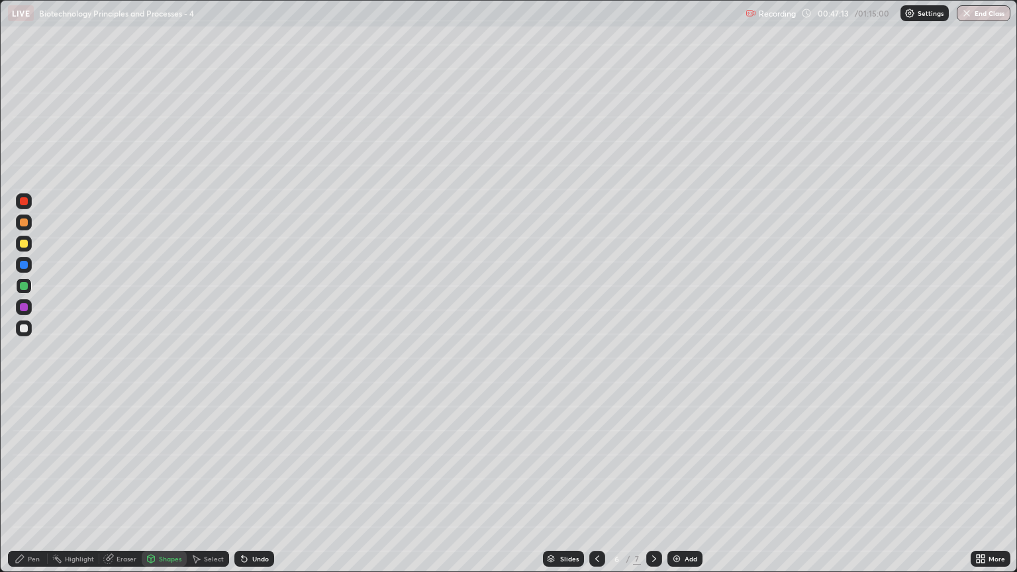
click at [165, 488] on div "Shapes" at bounding box center [170, 559] width 23 height 7
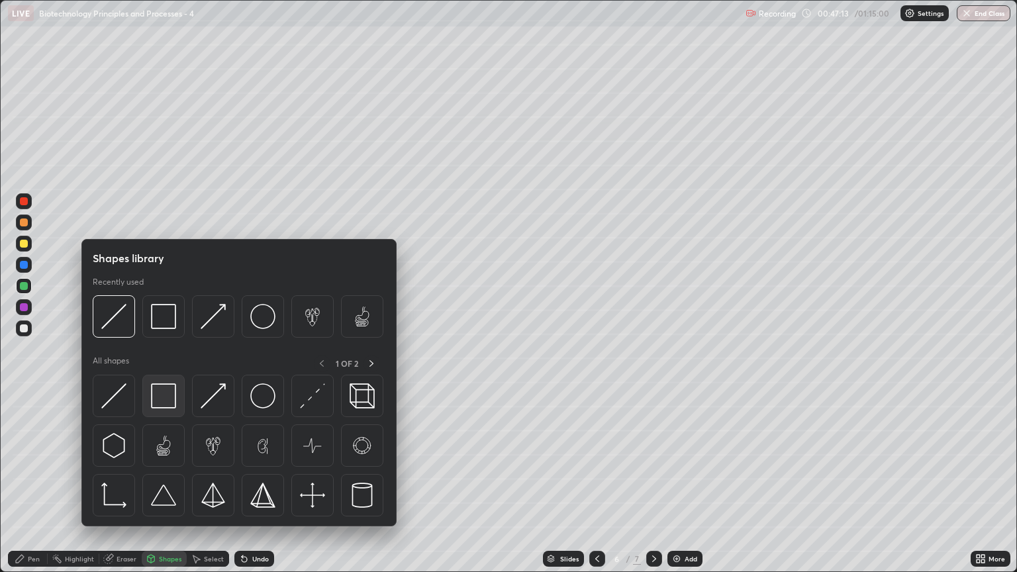
click at [160, 396] on img at bounding box center [163, 395] width 25 height 25
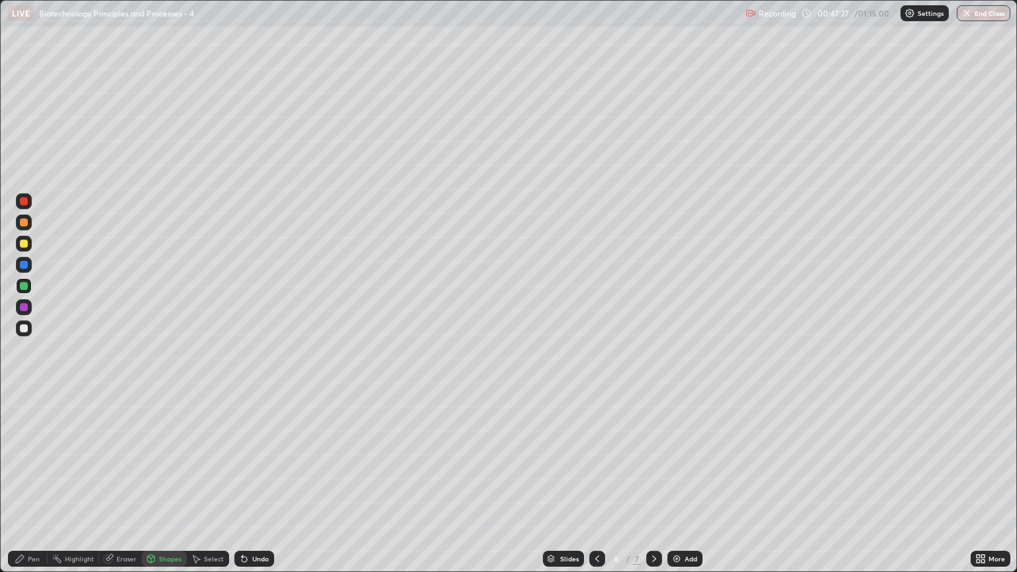
click at [24, 329] on div at bounding box center [24, 328] width 8 height 8
click at [33, 488] on div "Pen" at bounding box center [34, 559] width 12 height 7
click at [244, 488] on icon at bounding box center [244, 559] width 11 height 11
click at [243, 488] on icon at bounding box center [244, 559] width 5 height 5
click at [249, 488] on div "Undo" at bounding box center [254, 559] width 40 height 16
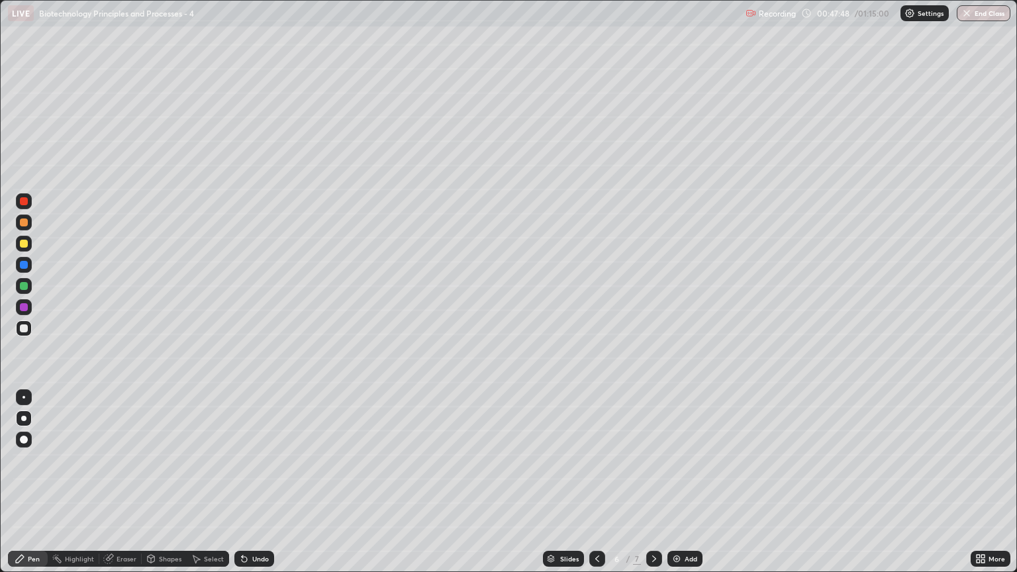
click at [251, 488] on div "Undo" at bounding box center [254, 559] width 40 height 16
click at [252, 488] on div "Undo" at bounding box center [260, 559] width 17 height 7
click at [23, 282] on div at bounding box center [24, 286] width 8 height 8
click at [107, 488] on icon at bounding box center [108, 559] width 9 height 9
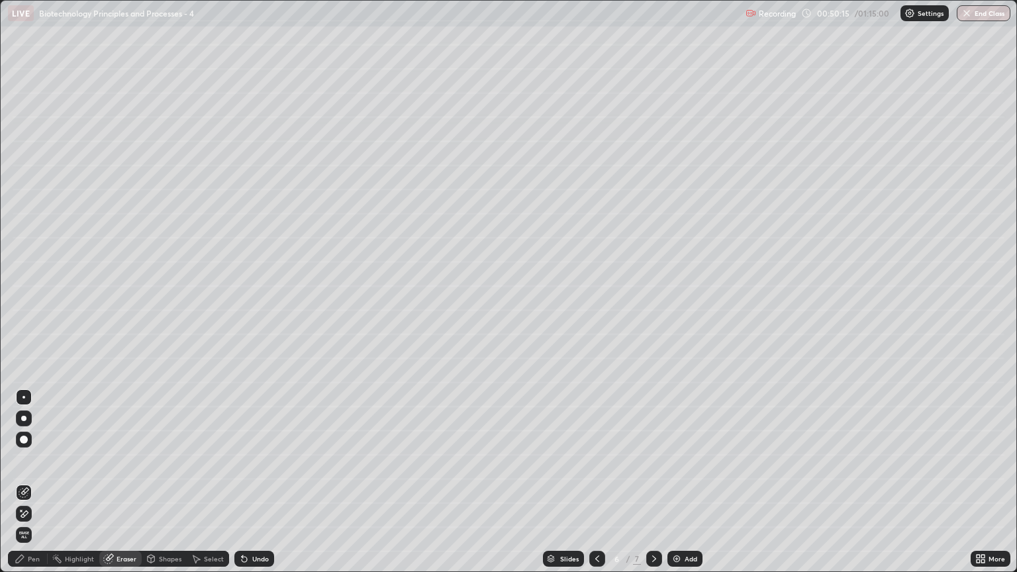
click at [42, 488] on div "Pen" at bounding box center [28, 559] width 40 height 16
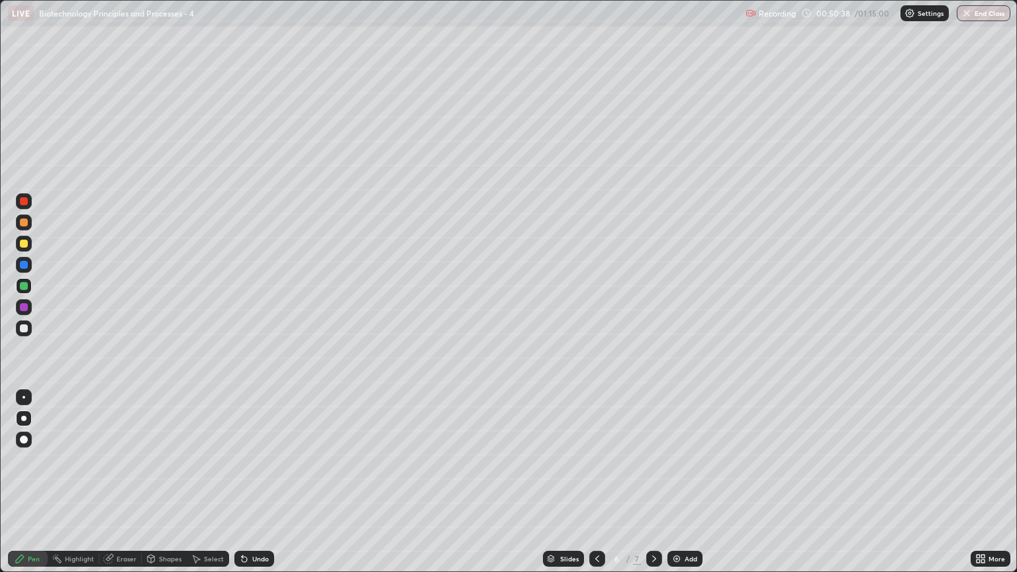
click at [20, 226] on div at bounding box center [24, 223] width 16 height 16
click at [242, 488] on icon at bounding box center [242, 556] width 1 height 1
click at [25, 335] on div at bounding box center [24, 328] width 16 height 16
click at [681, 488] on div "Add" at bounding box center [684, 559] width 35 height 16
click at [26, 328] on div at bounding box center [24, 328] width 8 height 8
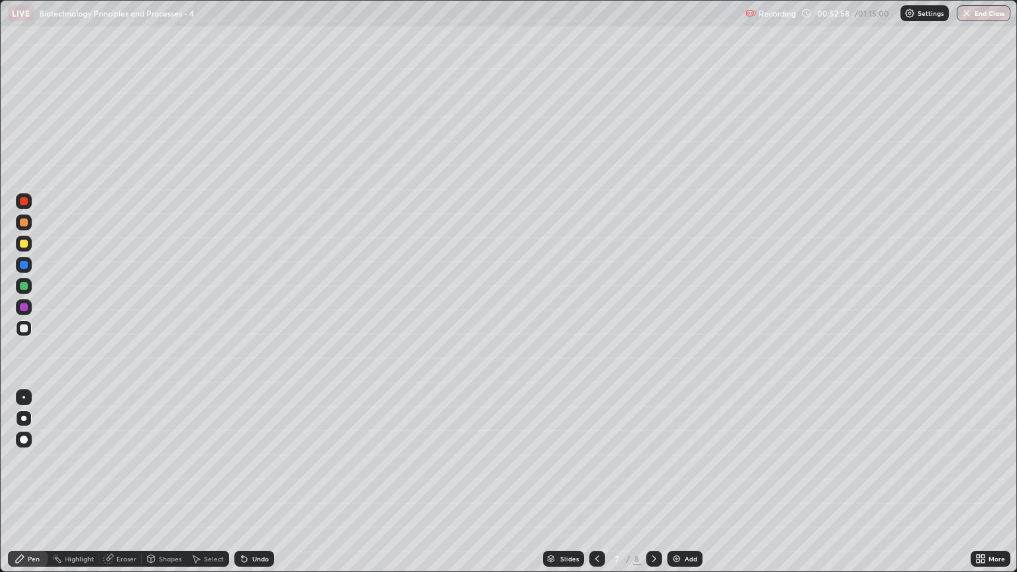
click at [29, 244] on div at bounding box center [24, 244] width 16 height 16
click at [23, 285] on div at bounding box center [24, 286] width 8 height 8
click at [242, 488] on icon at bounding box center [242, 556] width 1 height 1
click at [246, 488] on div "Undo" at bounding box center [254, 559] width 40 height 16
click at [252, 488] on div "Undo" at bounding box center [254, 559] width 40 height 16
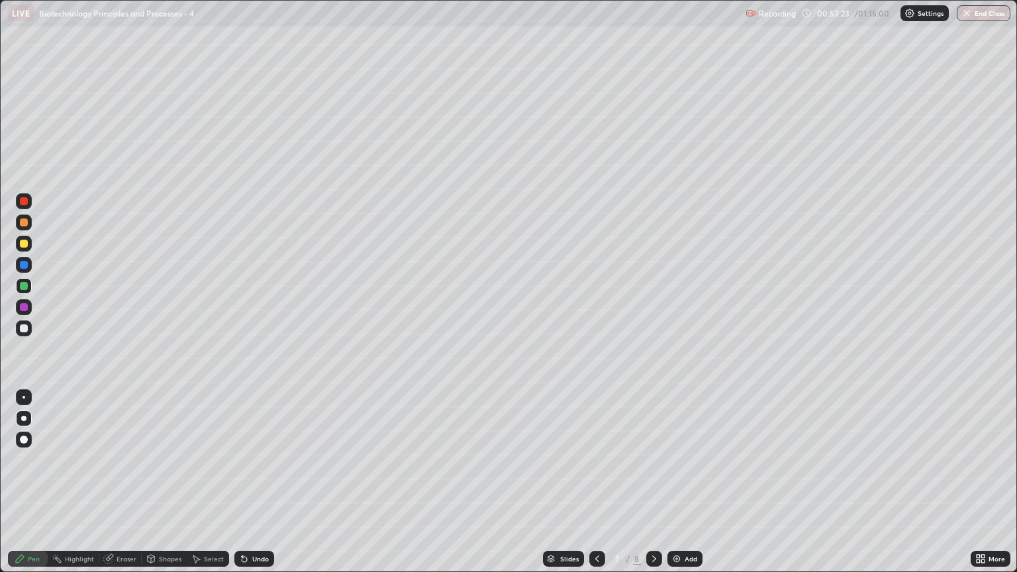
click at [251, 488] on div "Undo" at bounding box center [251, 559] width 45 height 26
click at [246, 488] on icon at bounding box center [244, 559] width 11 height 11
click at [26, 323] on div at bounding box center [24, 328] width 16 height 16
click at [25, 248] on div at bounding box center [24, 244] width 16 height 16
click at [22, 283] on div at bounding box center [24, 286] width 8 height 8
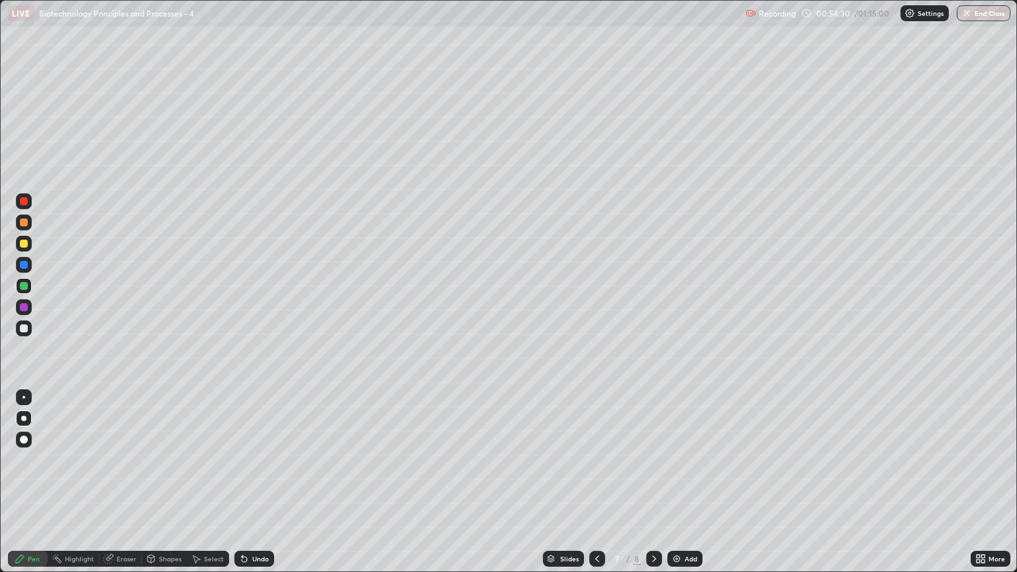
click at [26, 326] on div at bounding box center [24, 328] width 8 height 8
click at [120, 488] on div "Eraser" at bounding box center [127, 559] width 20 height 7
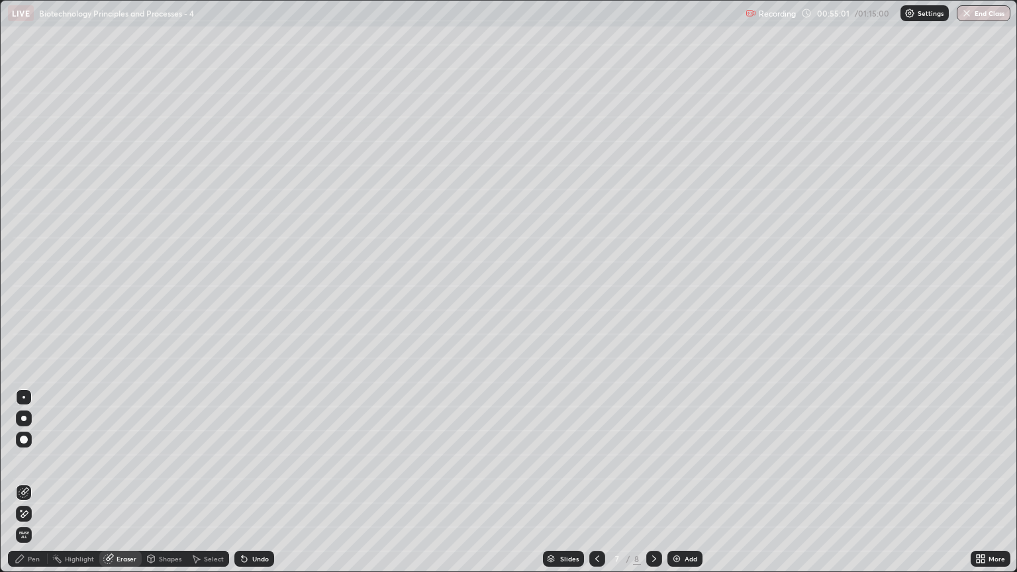
click at [21, 488] on icon at bounding box center [20, 559] width 8 height 8
click at [25, 244] on div at bounding box center [24, 244] width 8 height 8
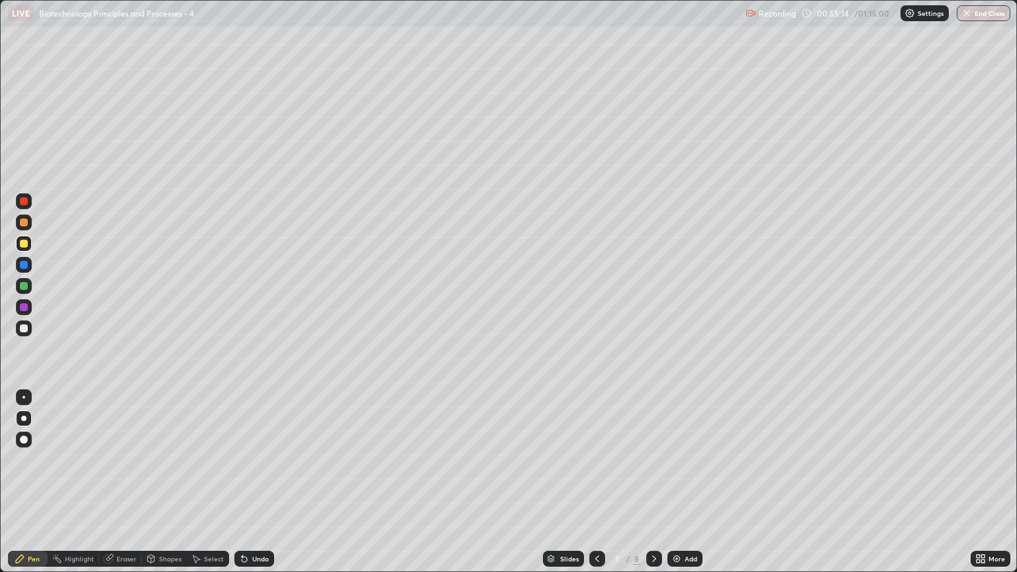
click at [26, 285] on div at bounding box center [24, 286] width 8 height 8
click at [248, 488] on div "Undo" at bounding box center [254, 559] width 40 height 16
click at [23, 326] on div at bounding box center [24, 328] width 8 height 8
click at [26, 243] on div at bounding box center [24, 244] width 8 height 8
click at [23, 285] on div at bounding box center [24, 286] width 8 height 8
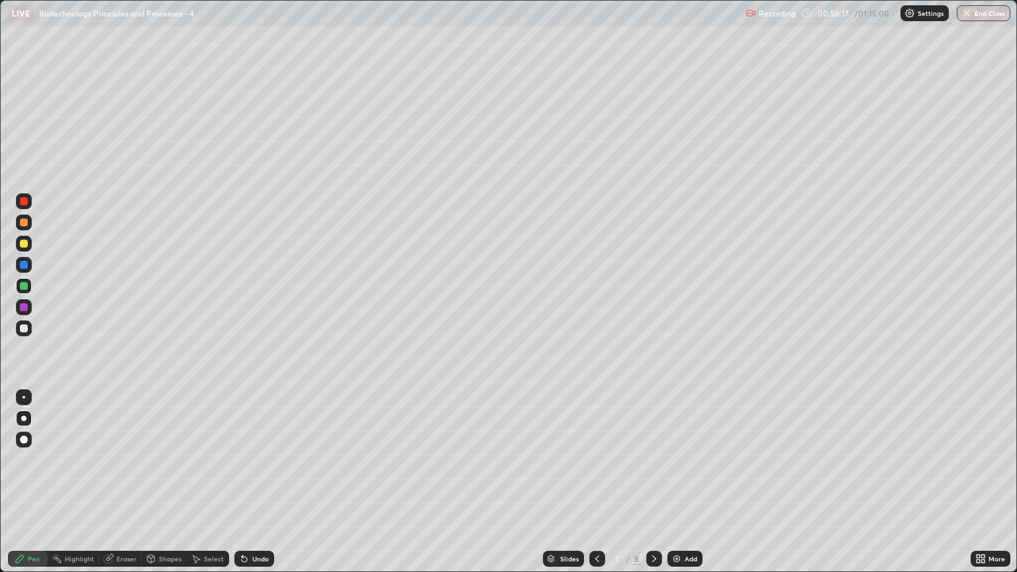
click at [240, 488] on div "Undo" at bounding box center [251, 559] width 45 height 26
click at [242, 488] on icon at bounding box center [242, 556] width 1 height 1
click at [244, 488] on icon at bounding box center [244, 559] width 11 height 11
click at [242, 488] on icon at bounding box center [242, 556] width 1 height 1
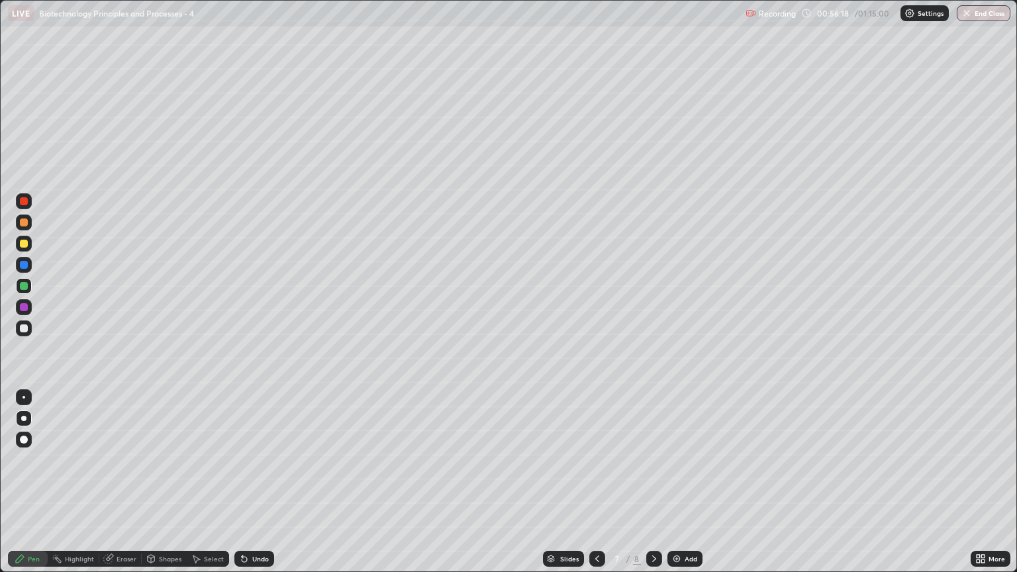
click at [24, 246] on div at bounding box center [24, 244] width 8 height 8
click at [25, 241] on div at bounding box center [24, 244] width 8 height 8
click at [245, 488] on icon at bounding box center [244, 559] width 11 height 11
click at [246, 488] on icon at bounding box center [244, 559] width 11 height 11
click at [244, 488] on icon at bounding box center [244, 559] width 11 height 11
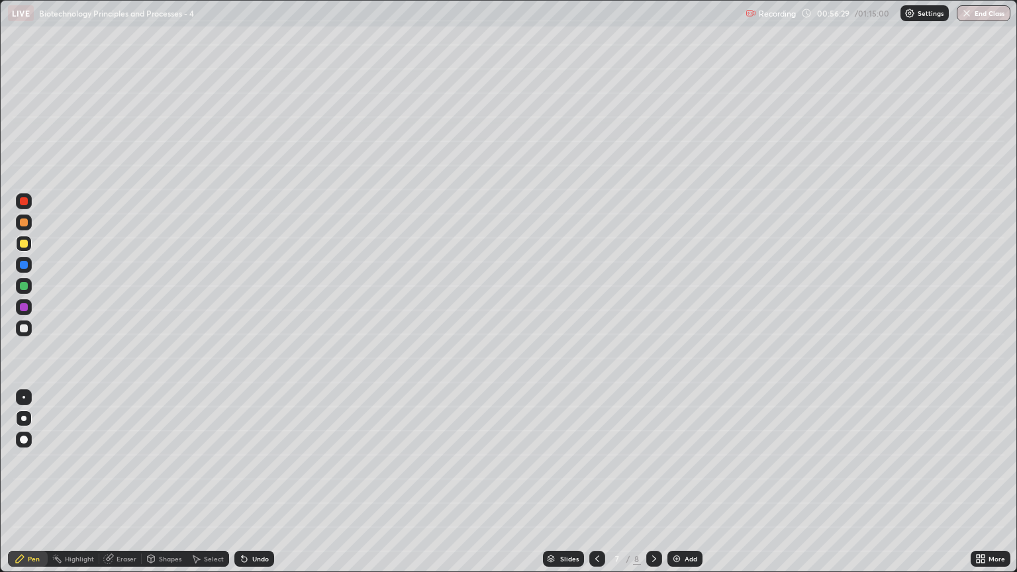
click at [242, 488] on icon at bounding box center [244, 559] width 5 height 5
click at [242, 488] on icon at bounding box center [242, 556] width 1 height 1
click at [26, 244] on div at bounding box center [24, 244] width 8 height 8
click at [23, 289] on div at bounding box center [24, 286] width 8 height 8
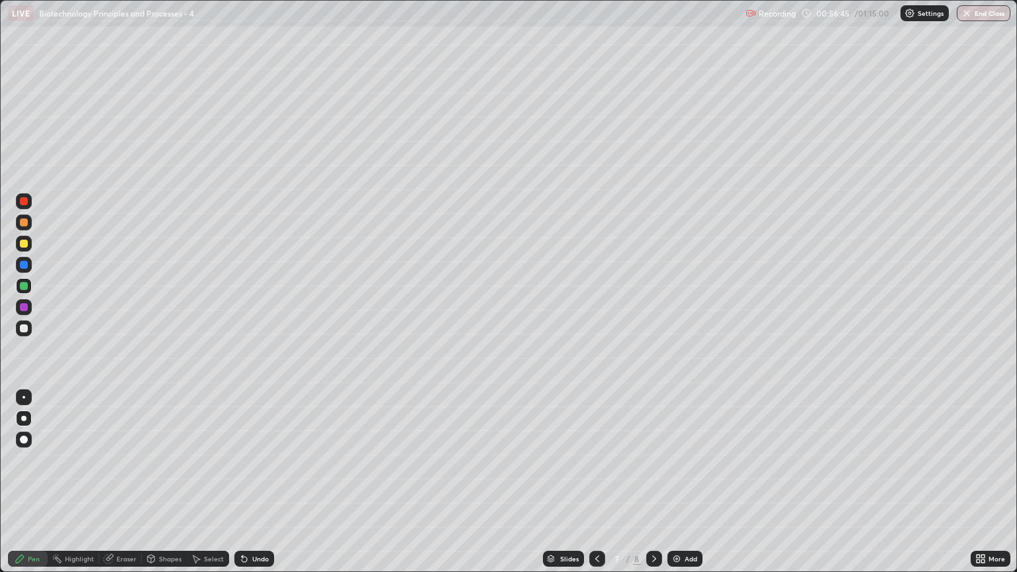
click at [22, 327] on div at bounding box center [24, 328] width 8 height 8
click at [24, 288] on div at bounding box center [24, 286] width 8 height 8
click at [26, 329] on div at bounding box center [24, 328] width 8 height 8
click at [23, 282] on div at bounding box center [24, 286] width 8 height 8
click at [23, 262] on div at bounding box center [24, 265] width 8 height 8
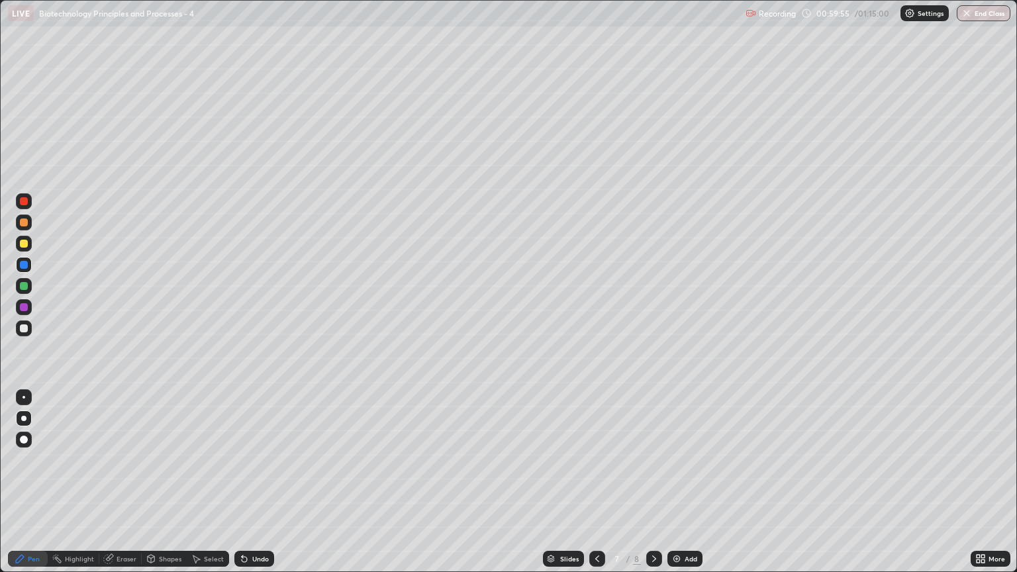
click at [108, 488] on icon at bounding box center [108, 559] width 9 height 9
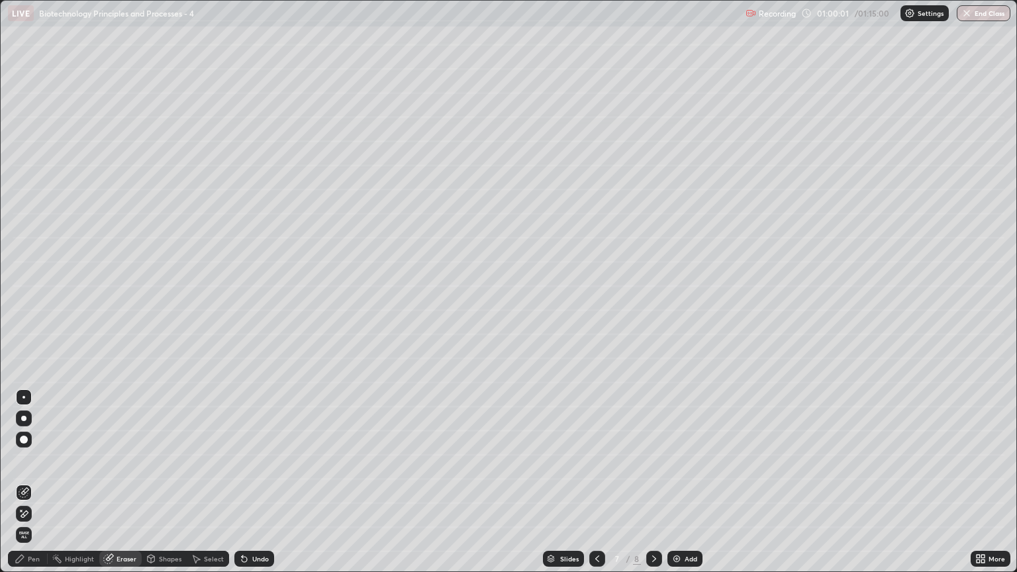
click at [21, 488] on div "Pen" at bounding box center [28, 559] width 40 height 16
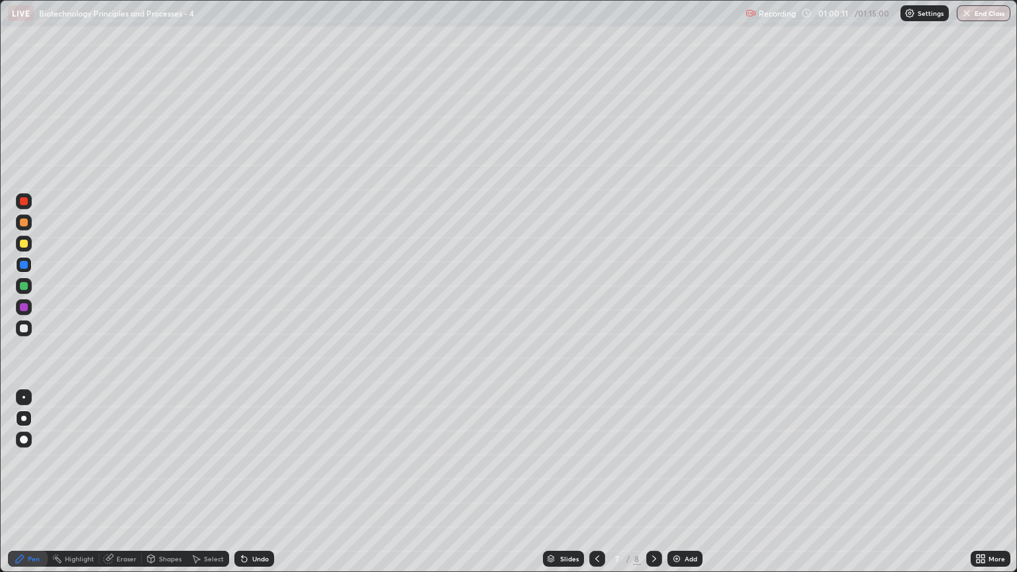
click at [146, 488] on icon at bounding box center [151, 559] width 11 height 11
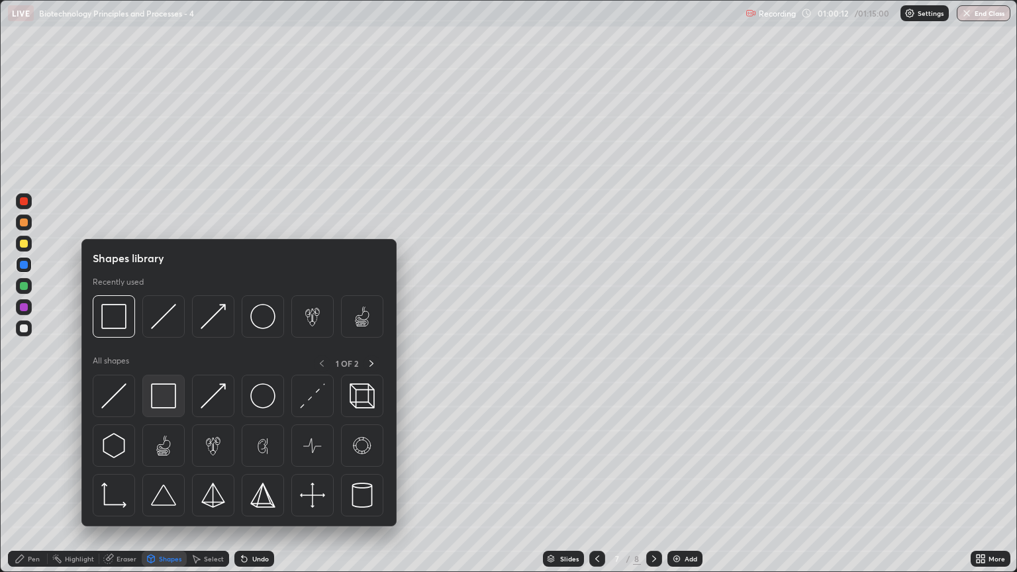
click at [161, 392] on img at bounding box center [163, 395] width 25 height 25
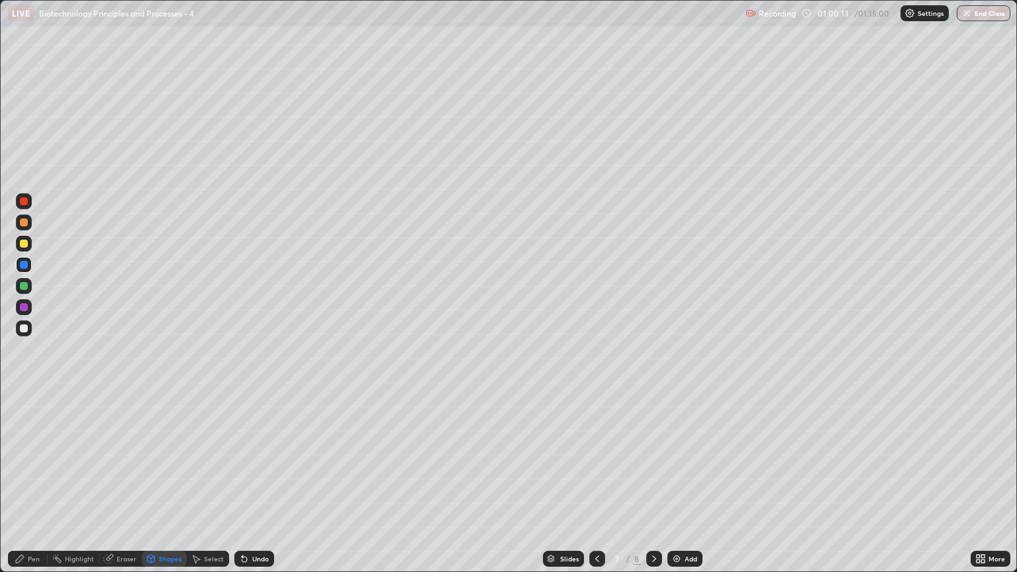
click at [24, 219] on div at bounding box center [24, 223] width 8 height 8
click at [27, 285] on div at bounding box center [24, 286] width 8 height 8
click at [24, 244] on div at bounding box center [24, 244] width 8 height 8
click at [23, 225] on div at bounding box center [24, 223] width 8 height 8
click at [242, 488] on icon at bounding box center [244, 559] width 5 height 5
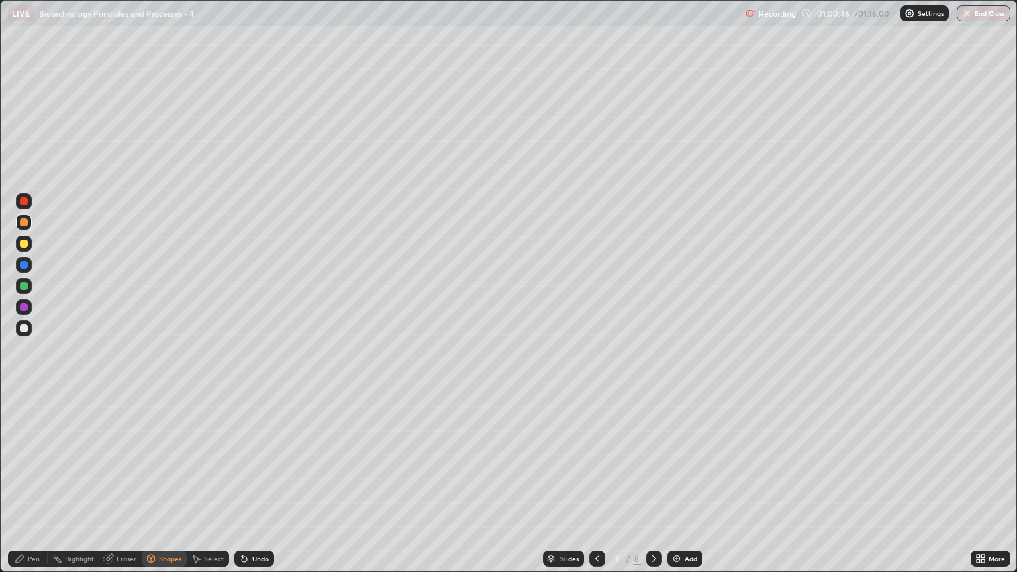
click at [30, 488] on div "Pen" at bounding box center [34, 559] width 12 height 7
click at [24, 331] on div at bounding box center [24, 328] width 8 height 8
click at [248, 488] on div "Undo" at bounding box center [254, 559] width 40 height 16
click at [246, 488] on icon at bounding box center [244, 559] width 11 height 11
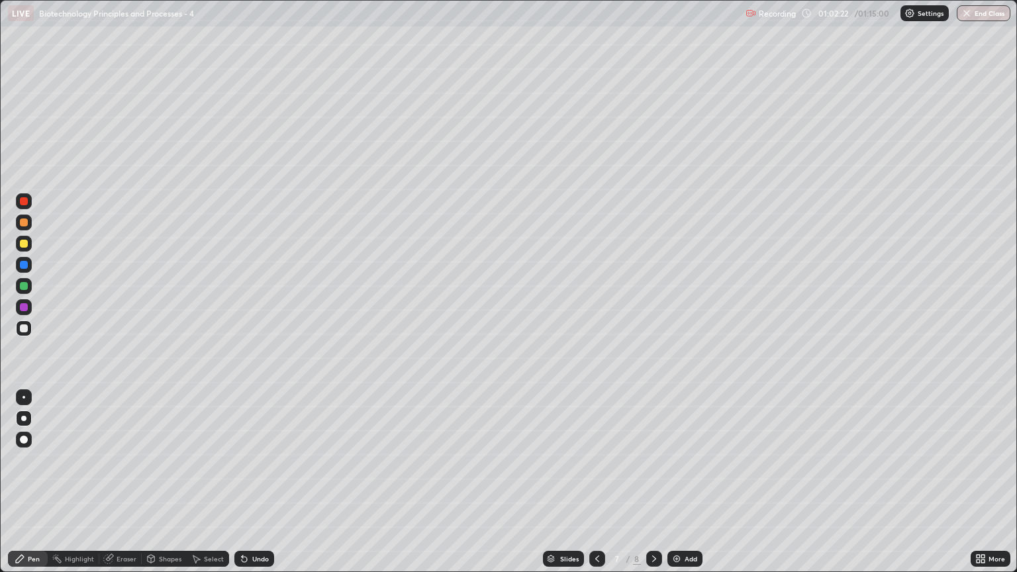
click at [242, 488] on icon at bounding box center [244, 559] width 5 height 5
click at [454, 488] on div "Slides 7 / 8 Add" at bounding box center [622, 559] width 697 height 26
click at [483, 488] on div "Slides 7 / 8 Add" at bounding box center [622, 559] width 697 height 26
click at [495, 488] on div "Slides 7 / 8 Add" at bounding box center [622, 559] width 697 height 26
click at [528, 488] on div "Slides 7 / 8 Add" at bounding box center [622, 559] width 697 height 26
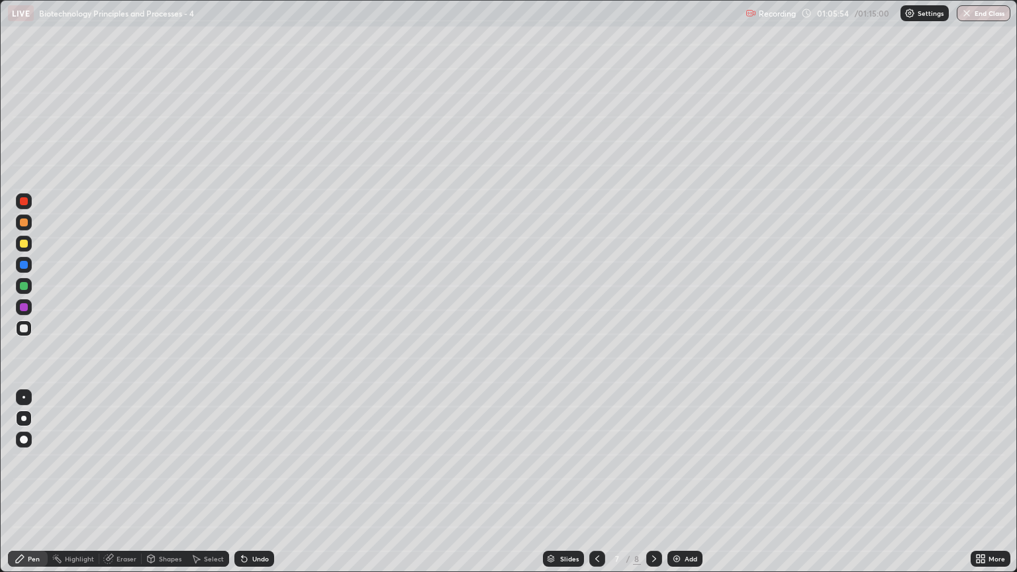
click at [683, 488] on div "Add" at bounding box center [684, 559] width 35 height 16
click at [25, 250] on div at bounding box center [24, 244] width 16 height 16
click at [26, 331] on div at bounding box center [24, 328] width 8 height 8
click at [24, 244] on div at bounding box center [24, 244] width 8 height 8
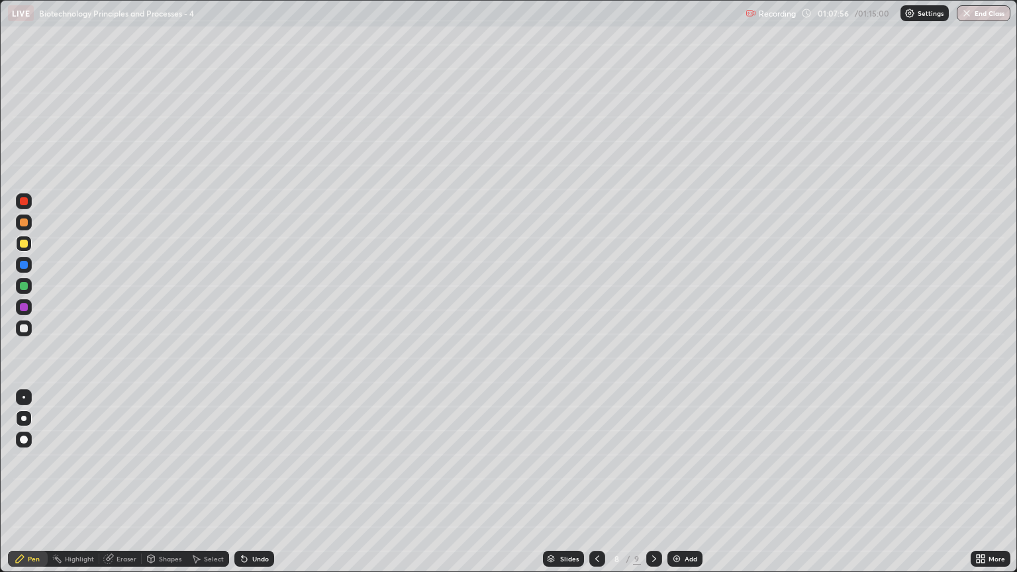
click at [252, 488] on div "Undo" at bounding box center [260, 559] width 17 height 7
click at [24, 331] on div at bounding box center [24, 328] width 8 height 8
click at [246, 488] on icon at bounding box center [244, 559] width 11 height 11
click at [242, 488] on icon at bounding box center [244, 559] width 5 height 5
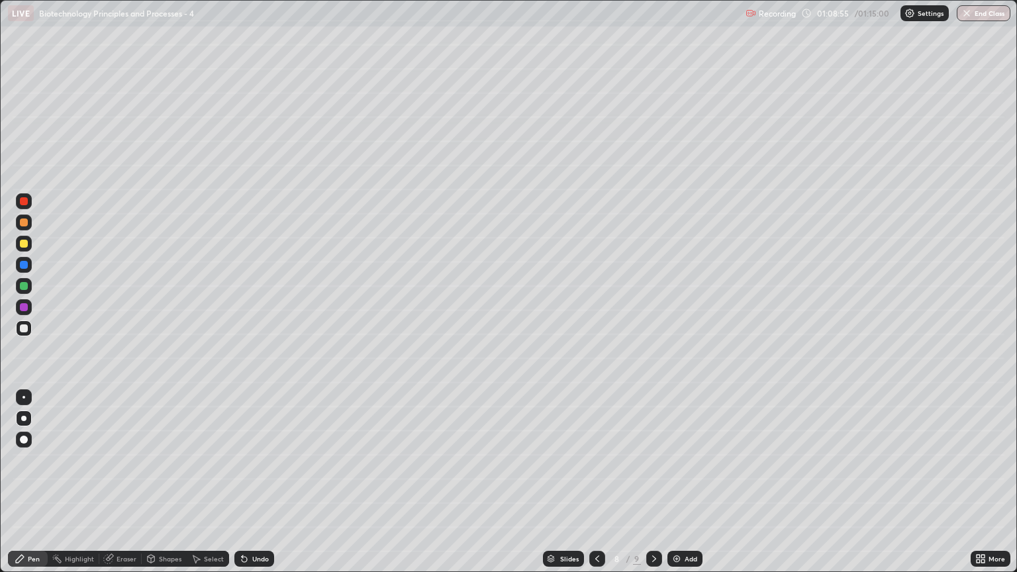
click at [242, 488] on icon at bounding box center [244, 559] width 5 height 5
click at [21, 240] on div at bounding box center [24, 244] width 8 height 8
click at [21, 221] on div at bounding box center [24, 223] width 8 height 8
click at [117, 488] on div "Eraser" at bounding box center [127, 559] width 20 height 7
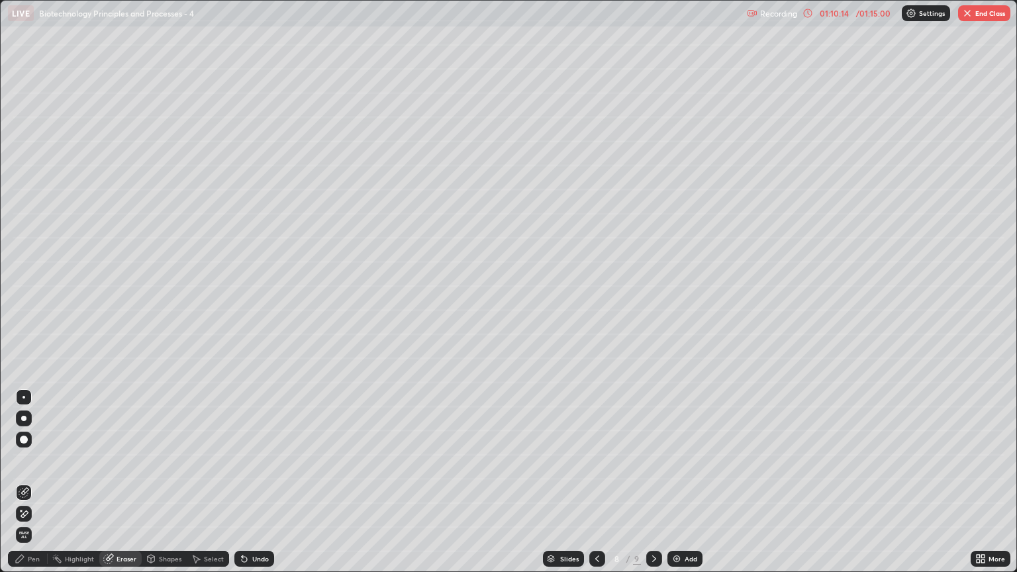
click at [21, 488] on div "Pen" at bounding box center [28, 559] width 40 height 16
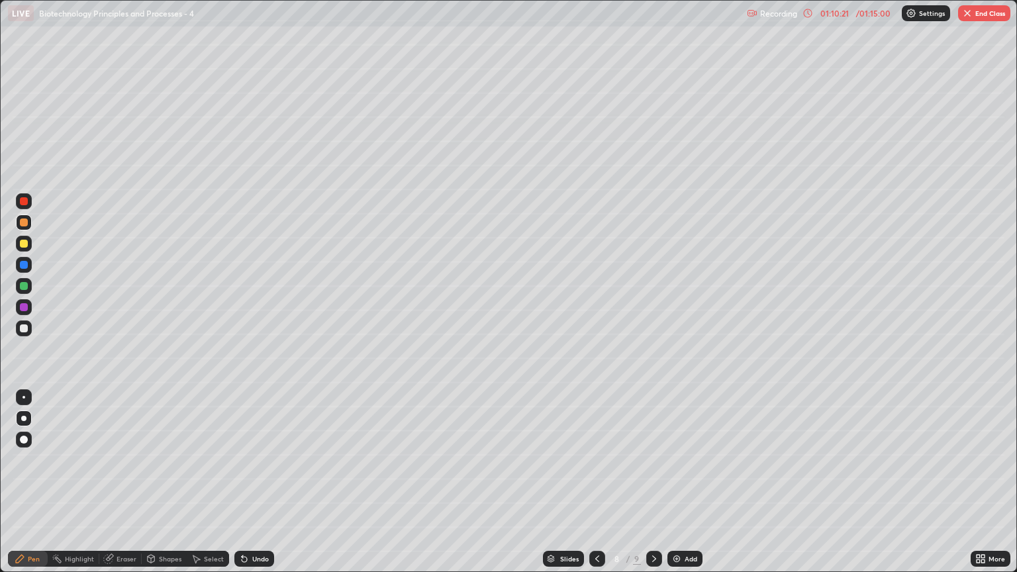
click at [25, 331] on div at bounding box center [24, 328] width 8 height 8
click at [973, 14] on button "End Class" at bounding box center [984, 13] width 52 height 16
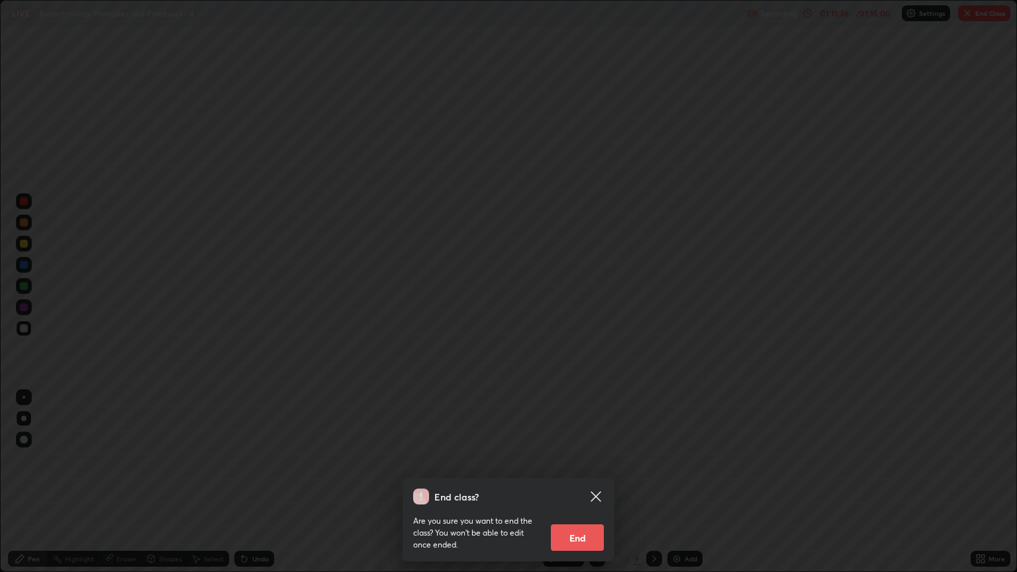
click at [875, 429] on div "End class? Are you sure you want to end the class? You won’t be able to edit on…" at bounding box center [508, 286] width 1017 height 572
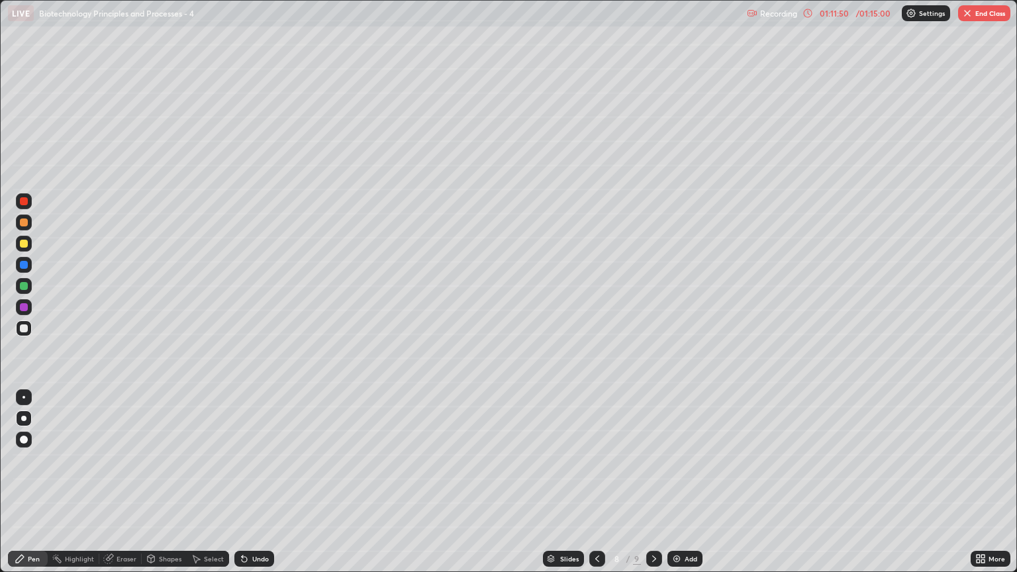
click at [971, 6] on button "End Class" at bounding box center [984, 13] width 52 height 16
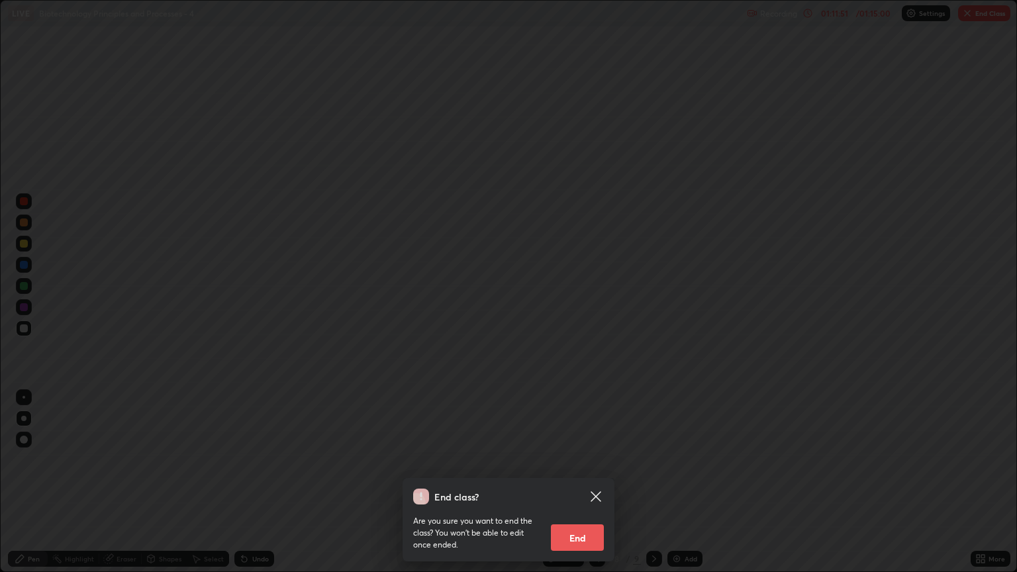
click at [589, 488] on button "End" at bounding box center [577, 537] width 53 height 26
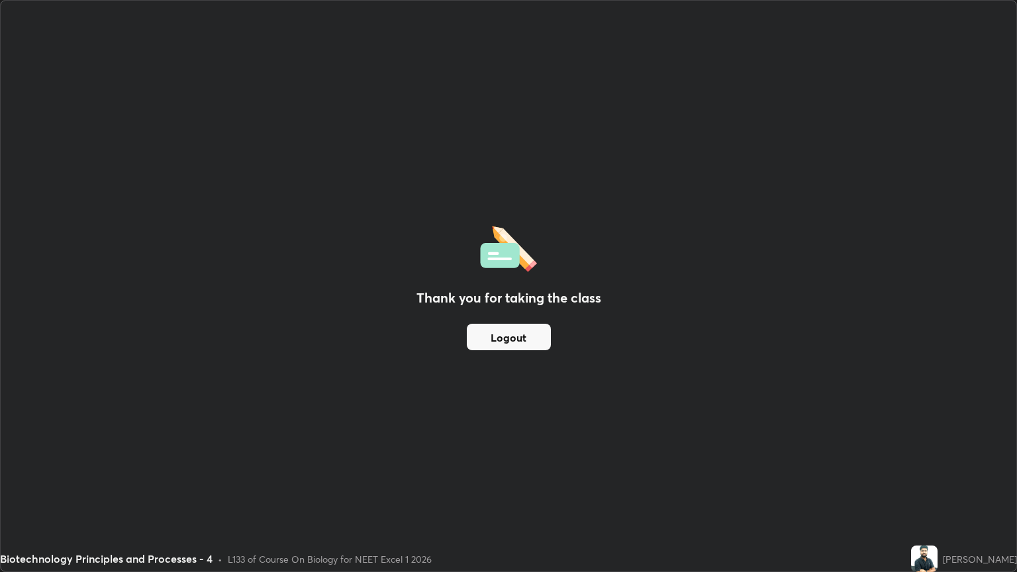
click at [511, 334] on button "Logout" at bounding box center [509, 337] width 84 height 26
